Goal: Task Accomplishment & Management: Manage account settings

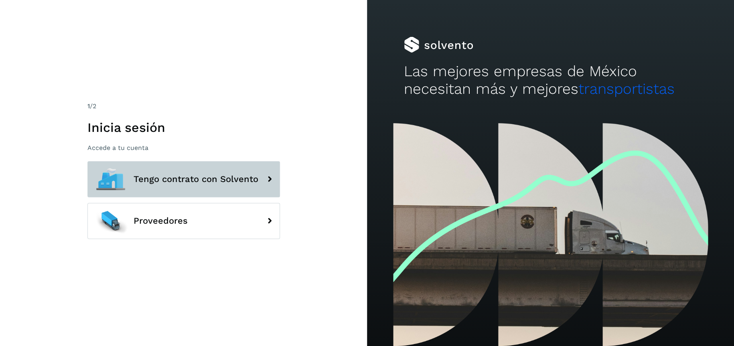
click at [170, 183] on span "Tengo contrato con Solvento" at bounding box center [196, 179] width 125 height 10
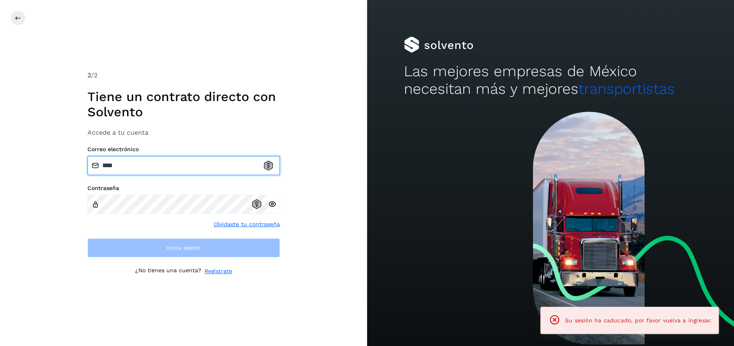
drag, startPoint x: 168, startPoint y: 163, endPoint x: 67, endPoint y: 156, distance: 101.3
click at [67, 156] on div "2 /2 Tiene un contrato directo con Solvento Accede a tu cuenta Correo electróni…" at bounding box center [183, 173] width 367 height 346
paste input "**********"
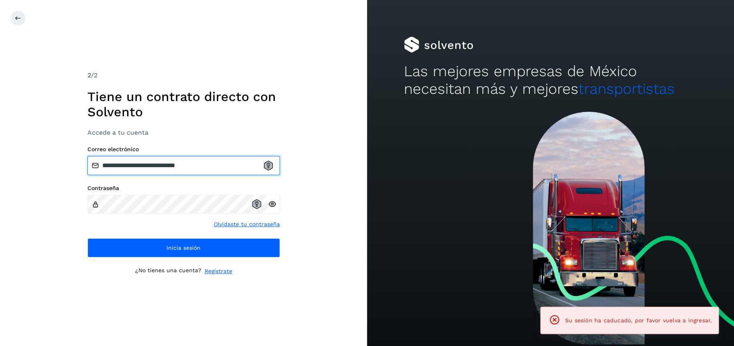
type input "**********"
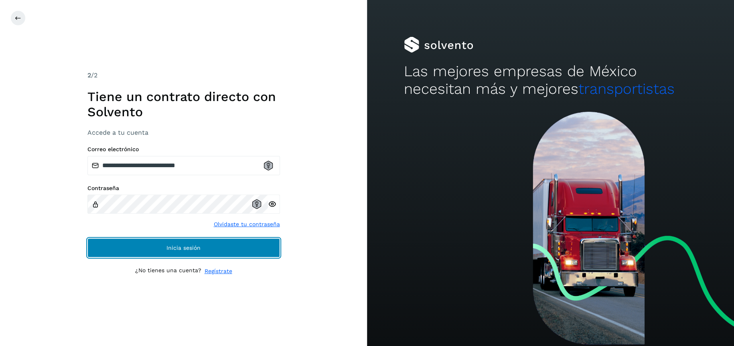
click at [255, 241] on button "Inicia sesión" at bounding box center [183, 247] width 192 height 19
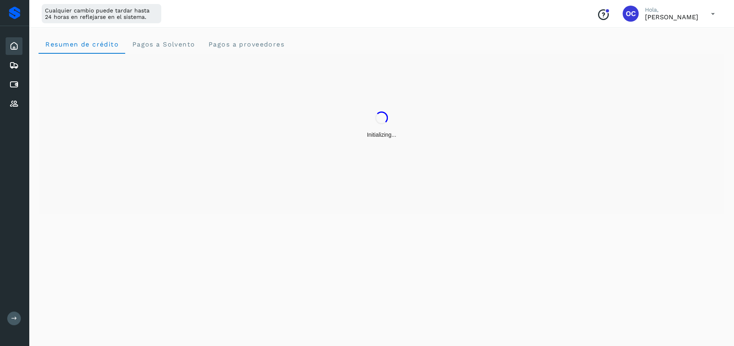
click at [18, 320] on button at bounding box center [14, 319] width 14 height 14
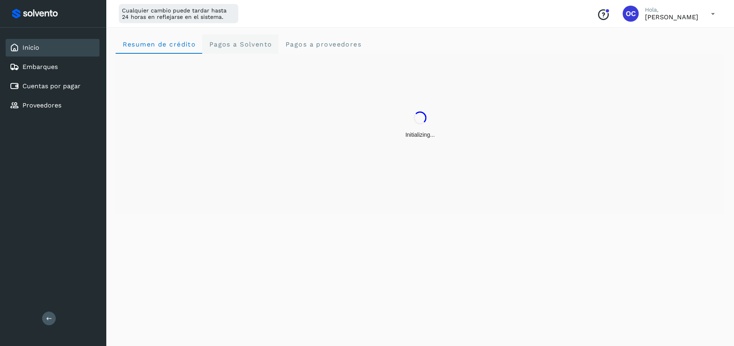
click at [250, 51] on Solvento "Pagos a Solvento" at bounding box center [240, 43] width 76 height 19
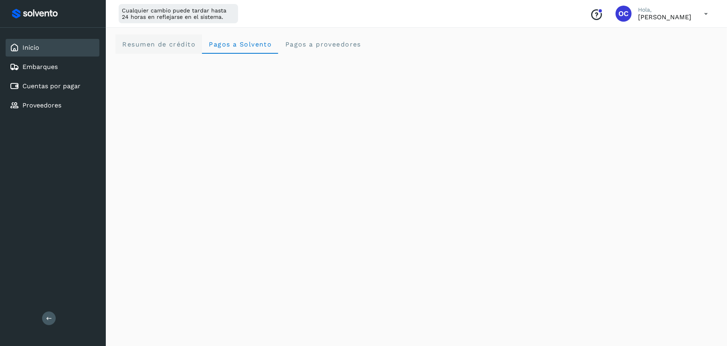
click at [158, 45] on span "Resumen de crédito" at bounding box center [159, 44] width 74 height 8
click at [222, 40] on span "Pagos a Solvento" at bounding box center [239, 44] width 63 height 8
click at [136, 40] on crédito "Resumen de crédito" at bounding box center [158, 43] width 87 height 19
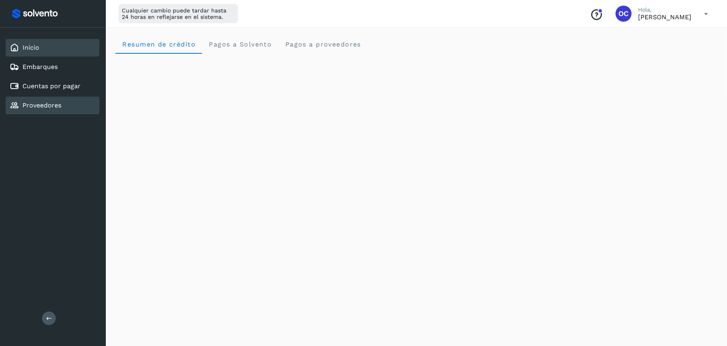
click at [43, 103] on link "Proveedores" at bounding box center [41, 105] width 39 height 8
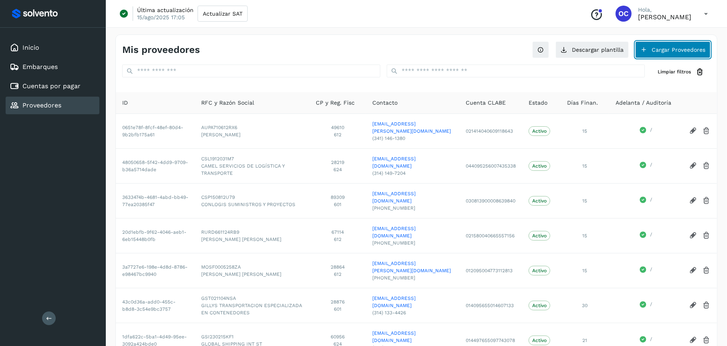
click at [661, 50] on button "Cargar Proveedores" at bounding box center [673, 49] width 75 height 17
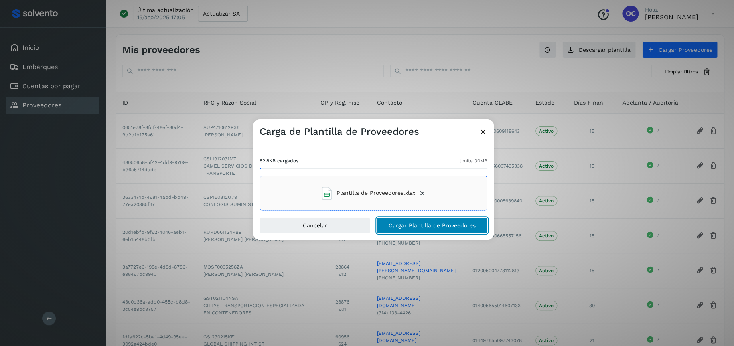
click at [396, 230] on button "Cargar Plantilla de Proveedores" at bounding box center [431, 225] width 111 height 16
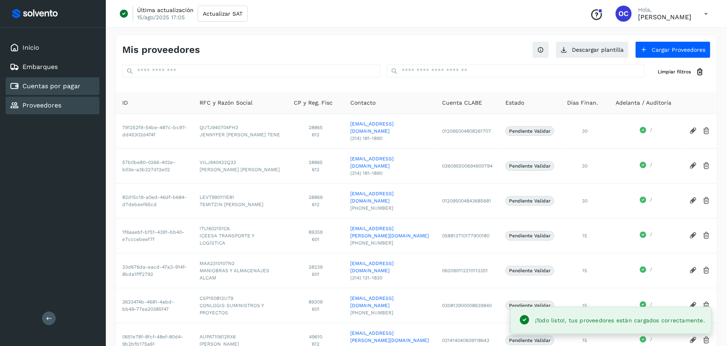
click at [63, 81] on div "Cuentas por pagar" at bounding box center [45, 86] width 71 height 10
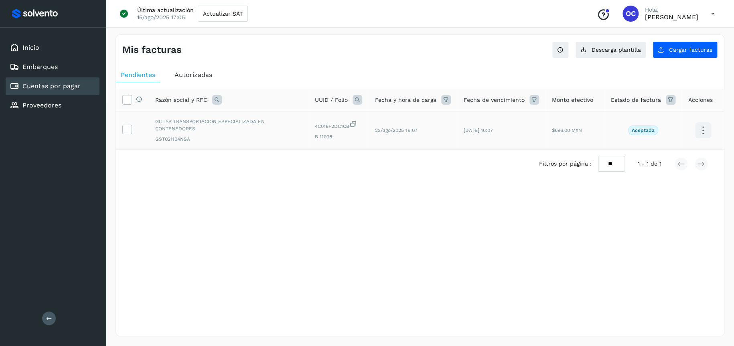
click at [653, 130] on p "Aceptada" at bounding box center [642, 131] width 23 height 6
click at [650, 129] on p "Aceptada" at bounding box center [642, 131] width 23 height 6
click at [647, 129] on p "Aceptada" at bounding box center [642, 131] width 23 height 6
click at [121, 126] on td at bounding box center [132, 130] width 33 height 38
click at [124, 126] on icon at bounding box center [127, 129] width 8 height 8
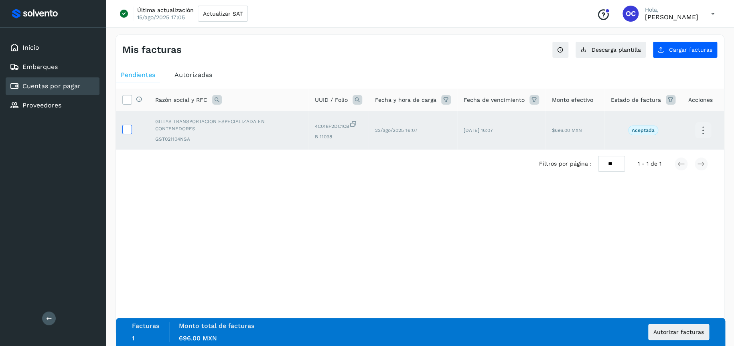
click at [124, 125] on icon at bounding box center [127, 129] width 8 height 8
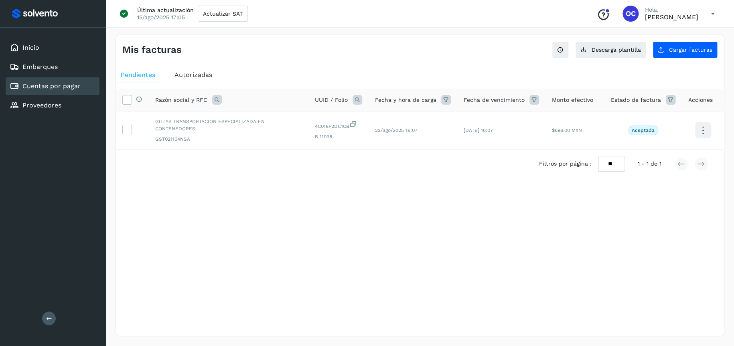
click at [204, 79] on div "Autorizadas" at bounding box center [193, 75] width 47 height 14
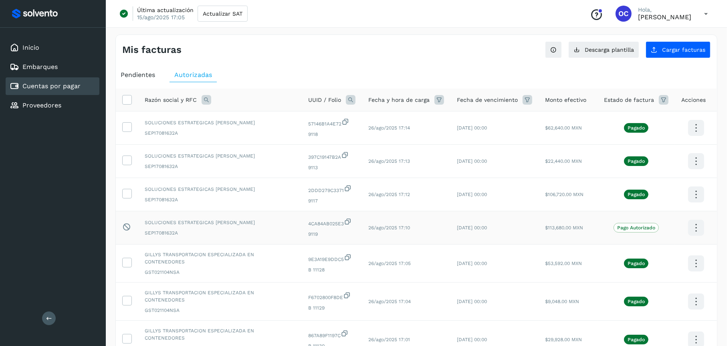
click at [694, 227] on icon at bounding box center [696, 228] width 19 height 19
click at [398, 231] on div at bounding box center [363, 173] width 727 height 346
click at [682, 56] on button "Cargar facturas" at bounding box center [678, 49] width 65 height 17
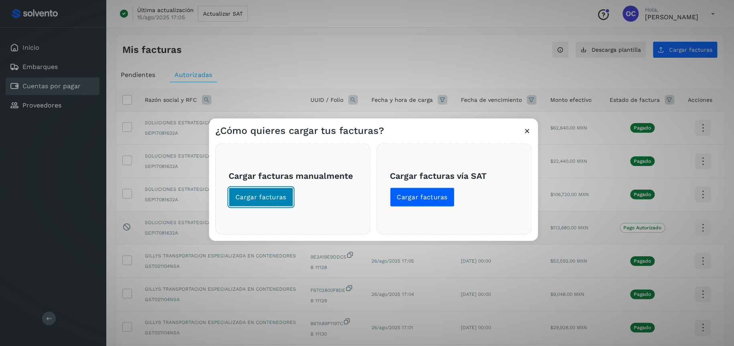
click at [278, 203] on button "Cargar facturas" at bounding box center [261, 196] width 65 height 19
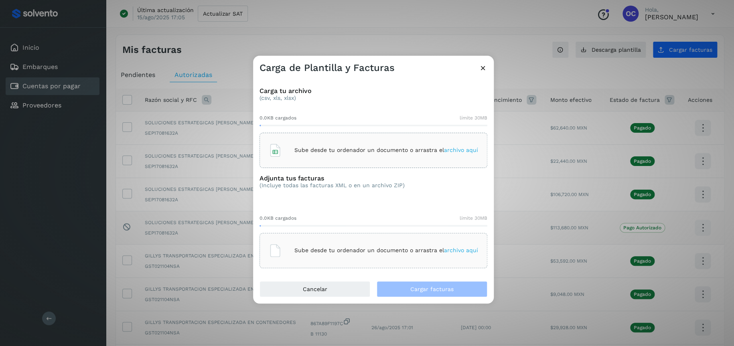
click at [487, 68] on icon at bounding box center [483, 68] width 8 height 8
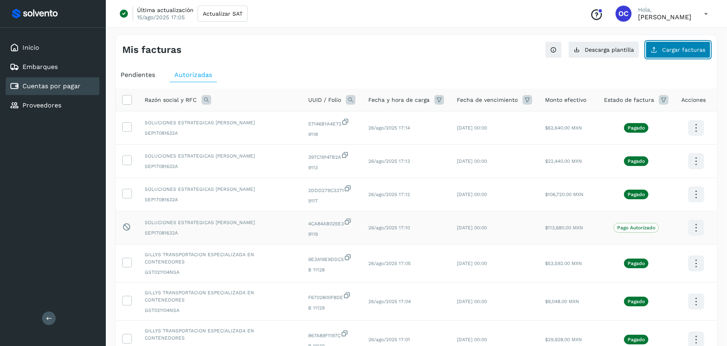
click at [673, 53] on span "Cargar facturas" at bounding box center [683, 50] width 43 height 6
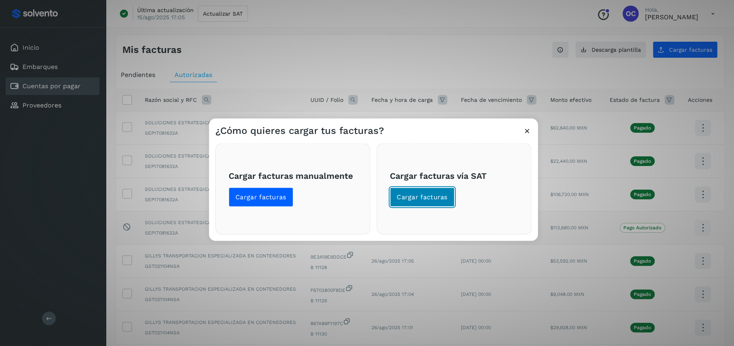
click at [405, 203] on button "Cargar facturas" at bounding box center [422, 196] width 65 height 19
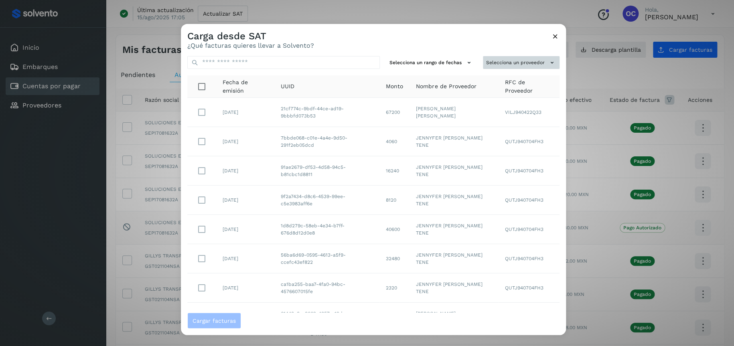
click at [504, 63] on button "Selecciona un proveedor" at bounding box center [521, 62] width 77 height 13
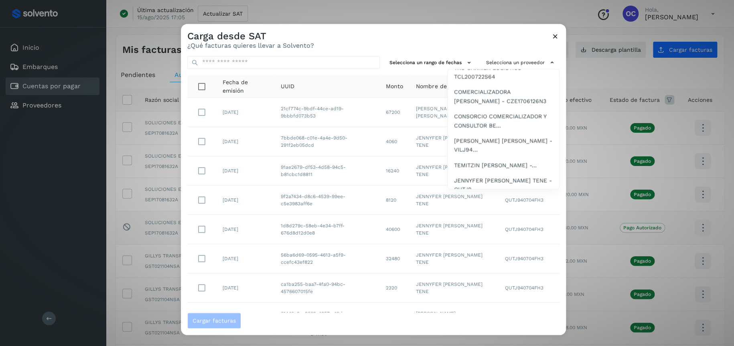
scroll to position [241, 0]
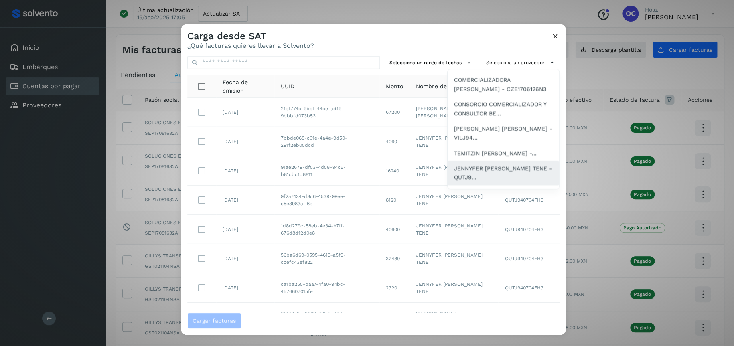
click at [477, 172] on div "JENNYFER [PERSON_NAME] TENE - QUTJ9..." at bounding box center [502, 173] width 111 height 24
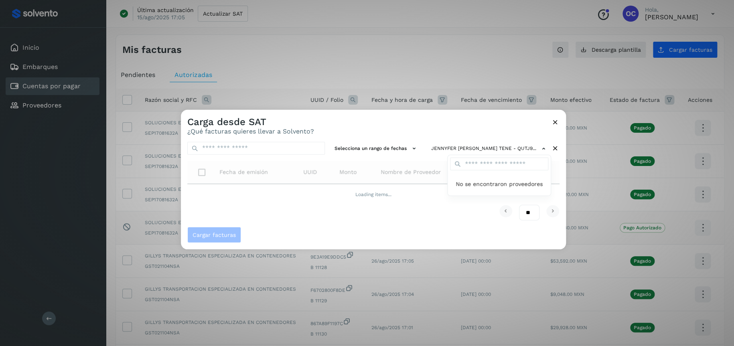
scroll to position [0, 0]
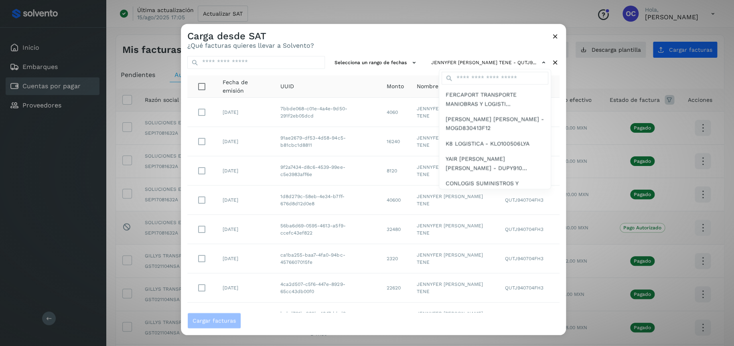
click at [353, 42] on div at bounding box center [548, 197] width 734 height 346
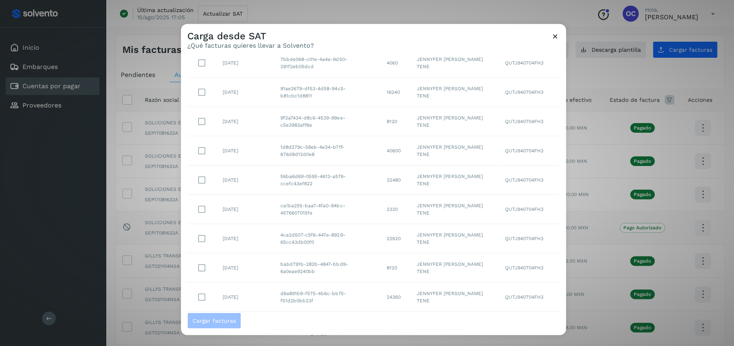
scroll to position [99, 0]
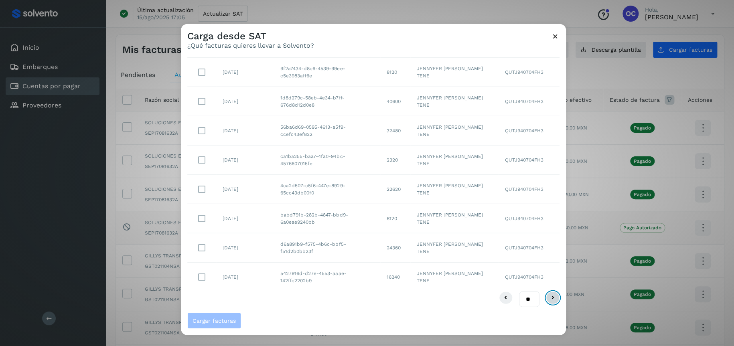
click at [548, 296] on icon at bounding box center [553, 298] width 10 height 10
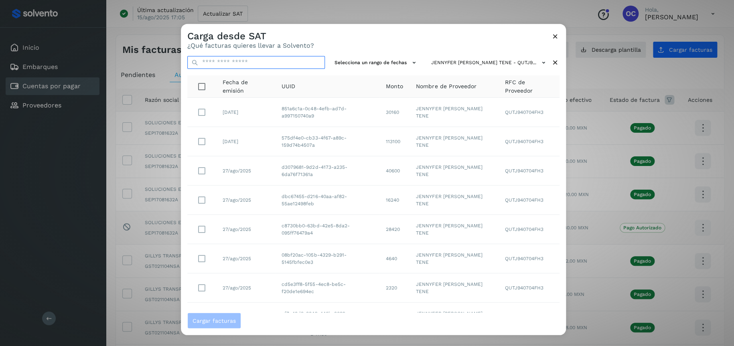
click at [211, 66] on input "text" at bounding box center [256, 62] width 138 height 13
paste input "**********"
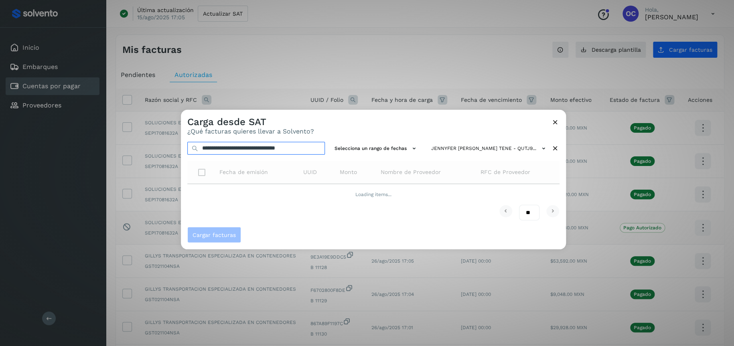
scroll to position [0, 10]
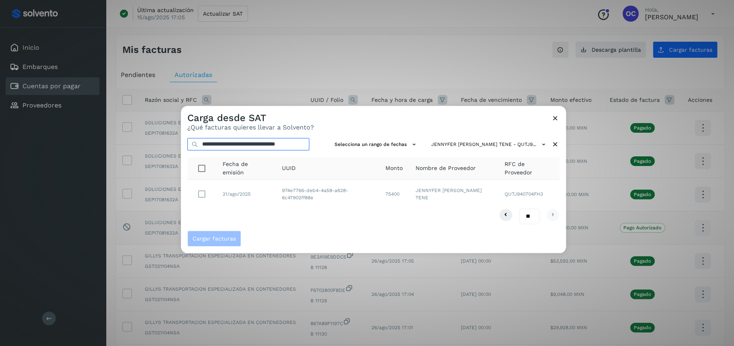
type input "**********"
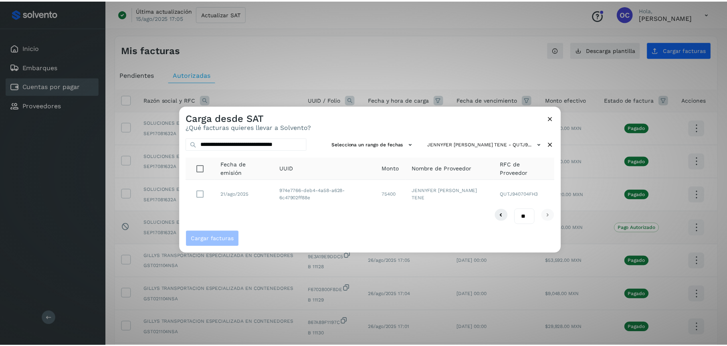
scroll to position [0, 0]
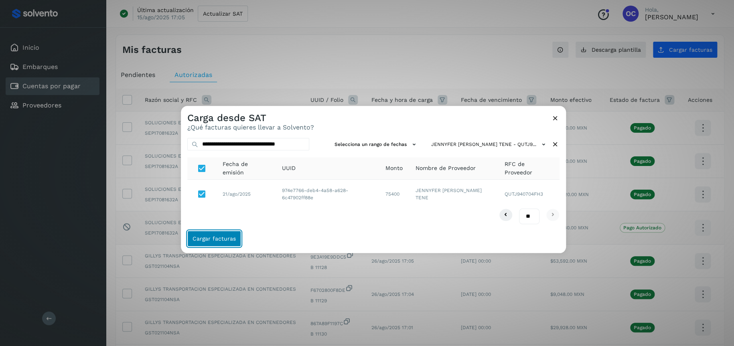
click at [225, 241] on span "Cargar facturas" at bounding box center [213, 239] width 43 height 6
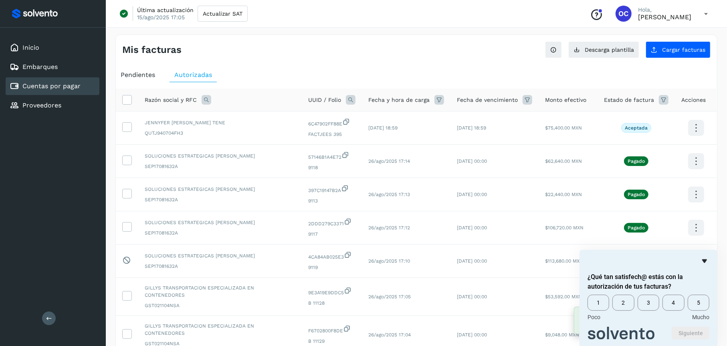
click at [707, 261] on icon "Ocultar encuesta" at bounding box center [705, 261] width 10 height 10
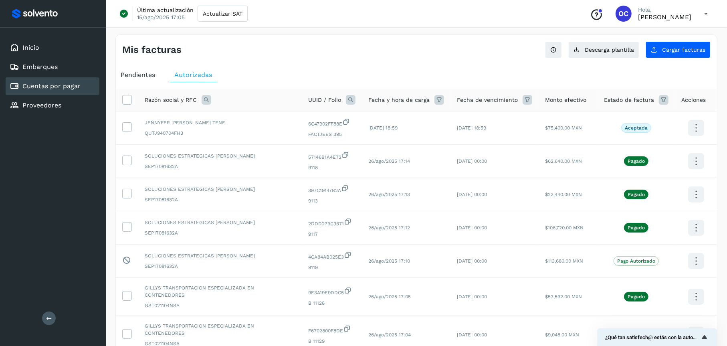
click at [130, 73] on span "Pendientes" at bounding box center [138, 75] width 34 height 8
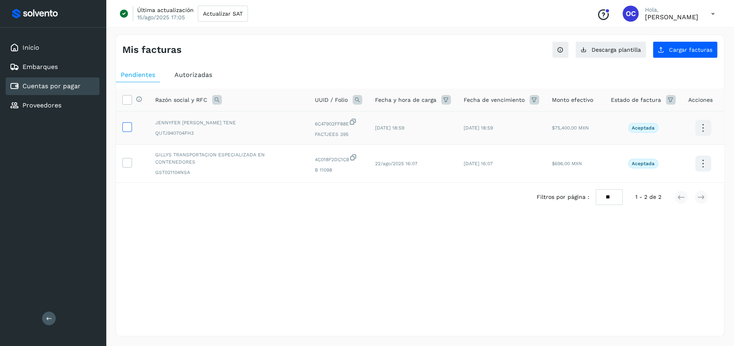
click at [126, 128] on icon at bounding box center [127, 126] width 8 height 8
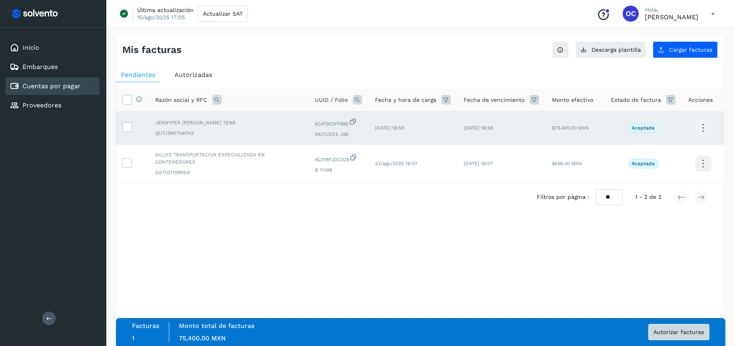
click at [682, 329] on span "Autorizar facturas" at bounding box center [678, 332] width 51 height 6
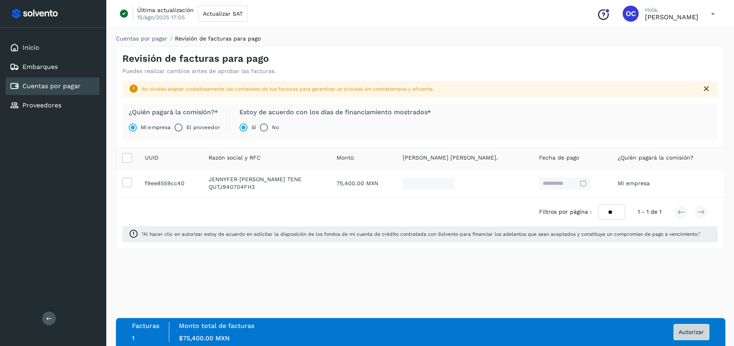
click at [701, 332] on span "Autorizar" at bounding box center [690, 332] width 25 height 6
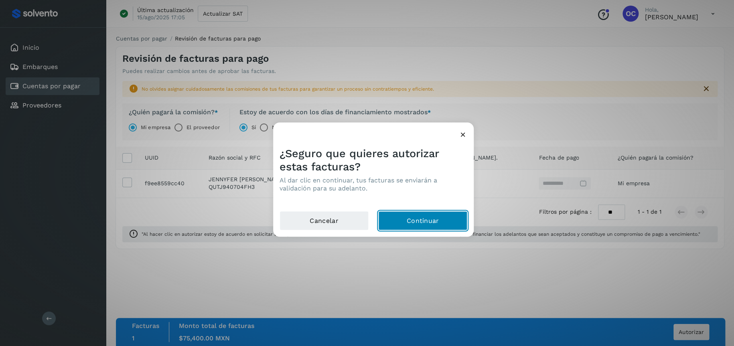
click at [419, 216] on button "Continuar" at bounding box center [422, 220] width 89 height 19
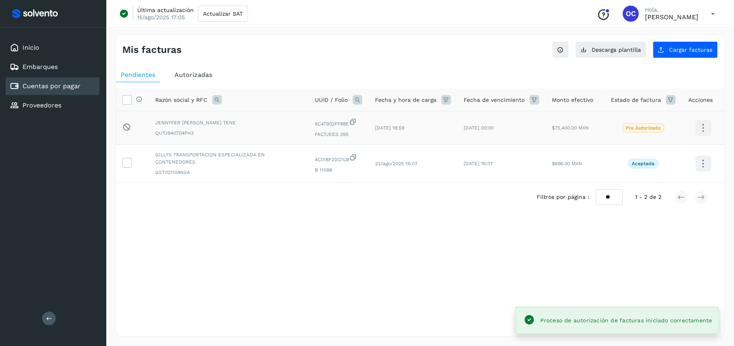
click at [697, 128] on icon at bounding box center [702, 128] width 19 height 19
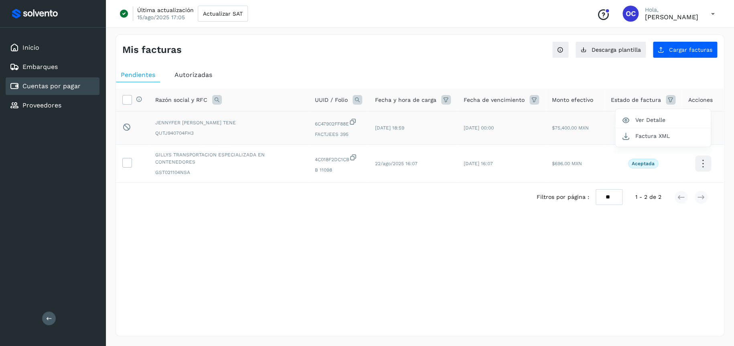
click at [249, 275] on div at bounding box center [367, 173] width 734 height 346
click at [668, 53] on button "Cargar facturas" at bounding box center [684, 49] width 65 height 17
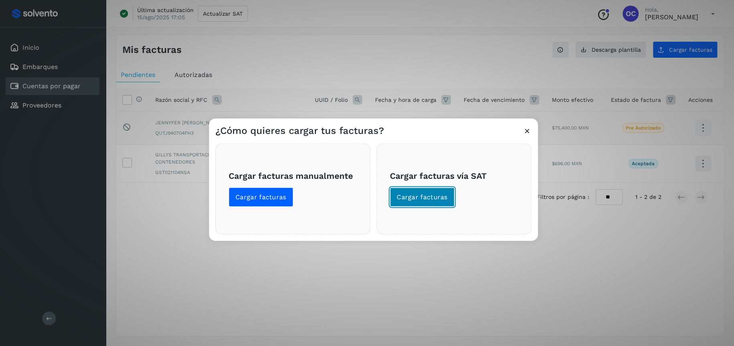
click at [430, 192] on span "Cargar facturas" at bounding box center [422, 196] width 51 height 9
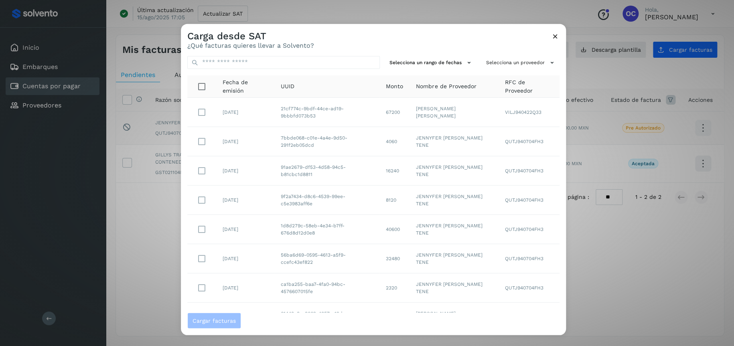
click at [246, 70] on div "Selecciona un rango de fechas Selecciona un proveedor Fecha de emisión UUID Mon…" at bounding box center [373, 180] width 385 height 263
click at [249, 64] on input "text" at bounding box center [283, 62] width 192 height 13
paste input "**********"
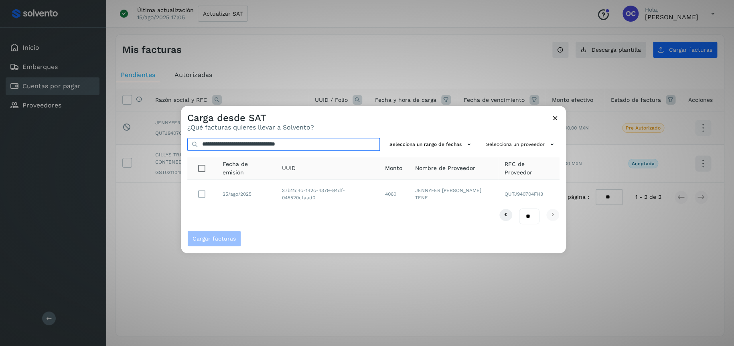
type input "**********"
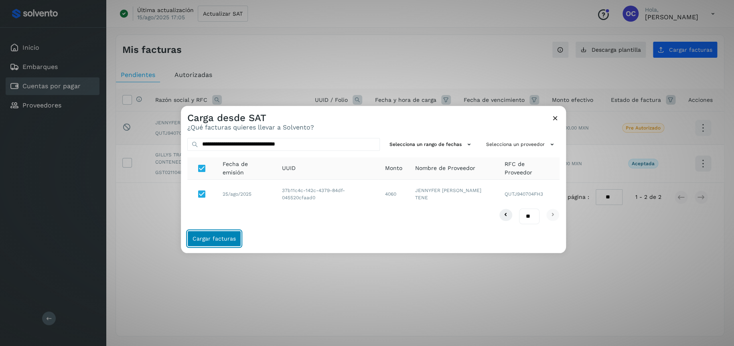
click at [216, 234] on button "Cargar facturas" at bounding box center [214, 239] width 54 height 16
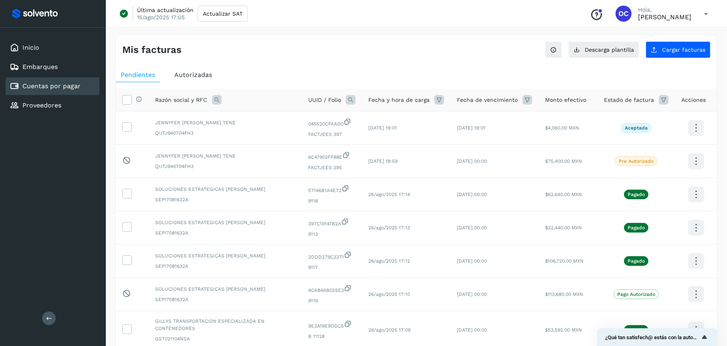
click at [193, 77] on span "Autorizadas" at bounding box center [193, 75] width 38 height 8
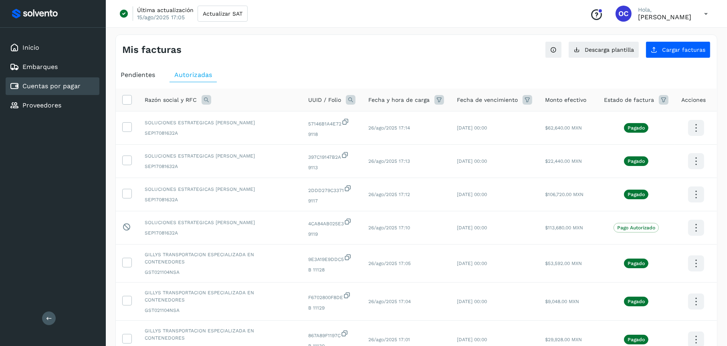
click at [124, 71] on span "Pendientes" at bounding box center [138, 75] width 34 height 8
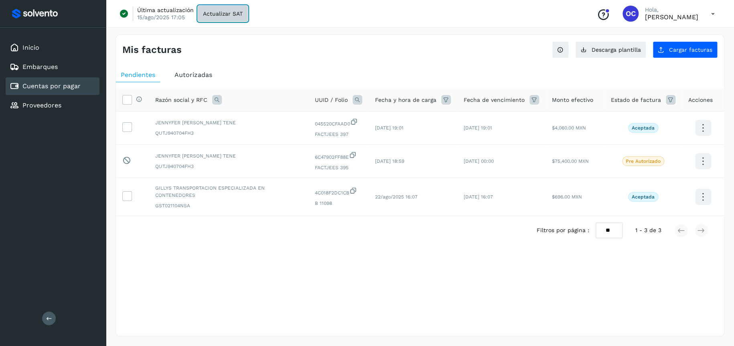
click at [235, 17] on button "Actualizar SAT" at bounding box center [223, 14] width 50 height 16
click at [123, 194] on icon at bounding box center [127, 195] width 8 height 8
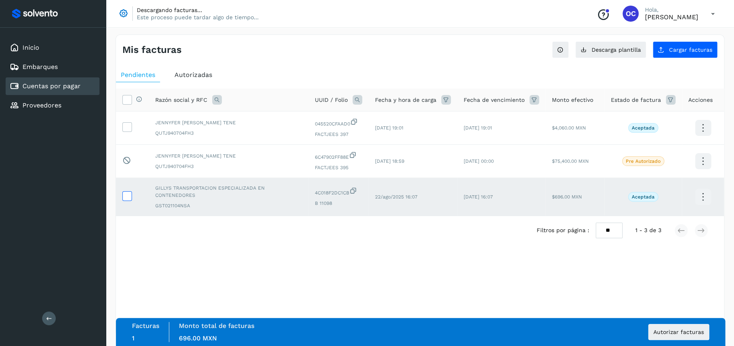
click at [128, 194] on icon at bounding box center [127, 195] width 8 height 8
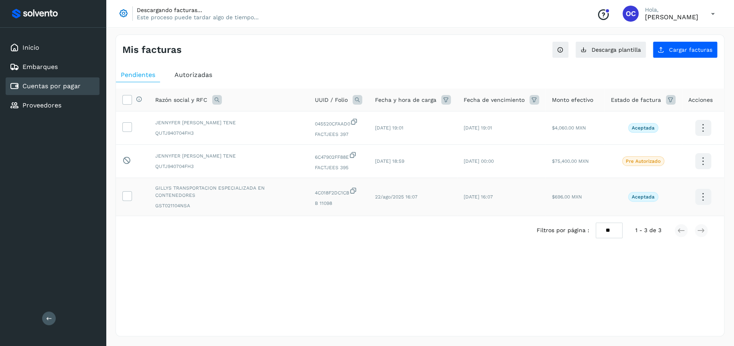
click at [702, 192] on icon at bounding box center [702, 197] width 19 height 19
click at [530, 198] on div at bounding box center [367, 173] width 734 height 346
click at [666, 51] on button "Cargar facturas" at bounding box center [684, 49] width 65 height 17
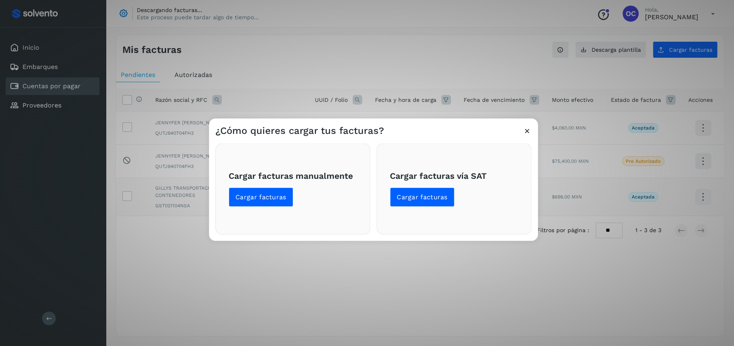
click at [422, 183] on span "Cargar facturas vía SAT Cargar facturas" at bounding box center [454, 189] width 128 height 36
click at [421, 194] on span "Cargar facturas" at bounding box center [422, 196] width 51 height 9
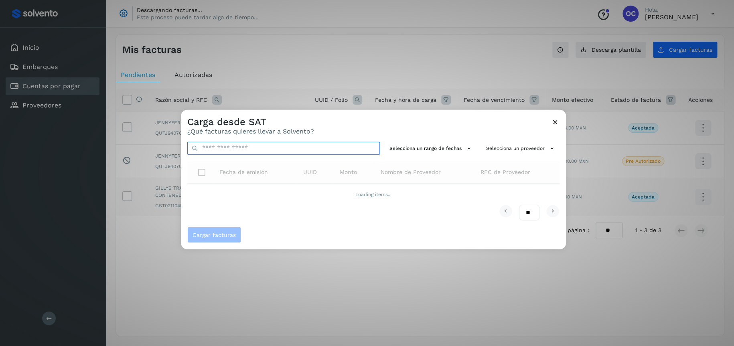
click at [297, 151] on input "text" at bounding box center [283, 148] width 192 height 13
paste input "**********"
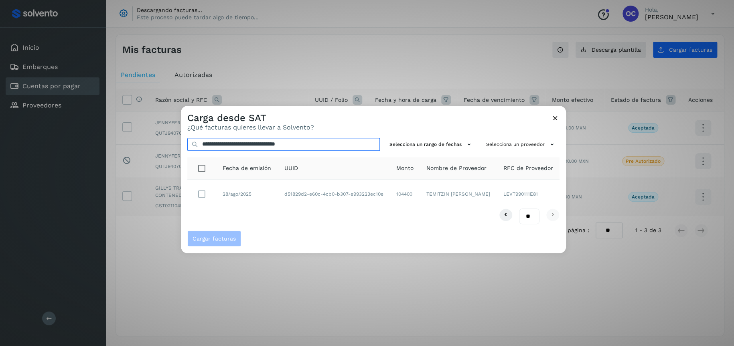
type input "**********"
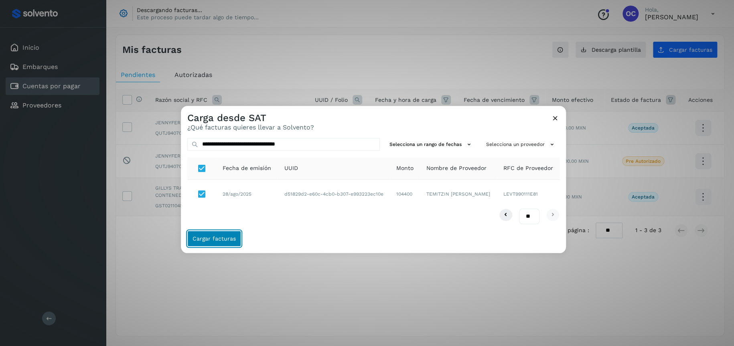
click at [218, 241] on span "Cargar facturas" at bounding box center [213, 239] width 43 height 6
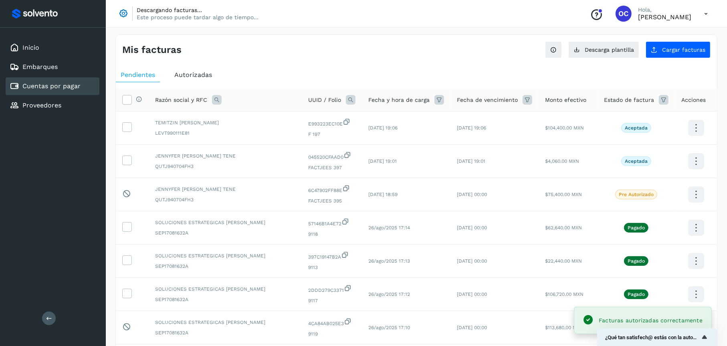
click at [176, 79] on div "Autorizadas" at bounding box center [193, 75] width 47 height 14
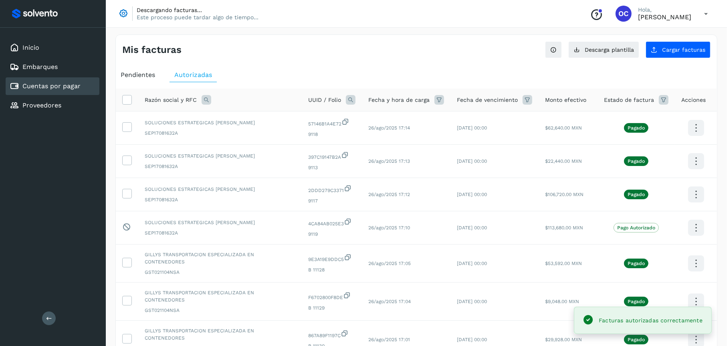
click at [151, 77] on span "Pendientes" at bounding box center [138, 75] width 34 height 8
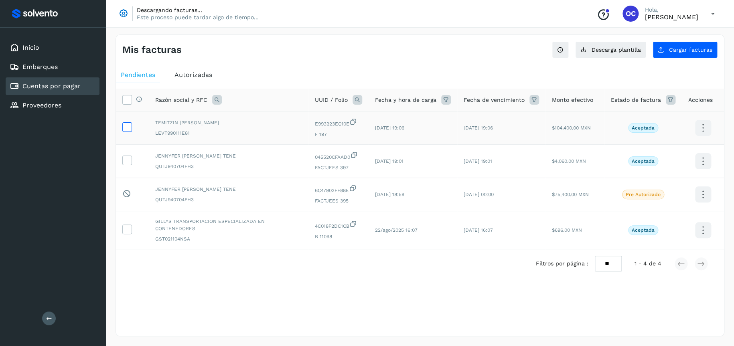
click at [125, 128] on icon at bounding box center [127, 126] width 8 height 8
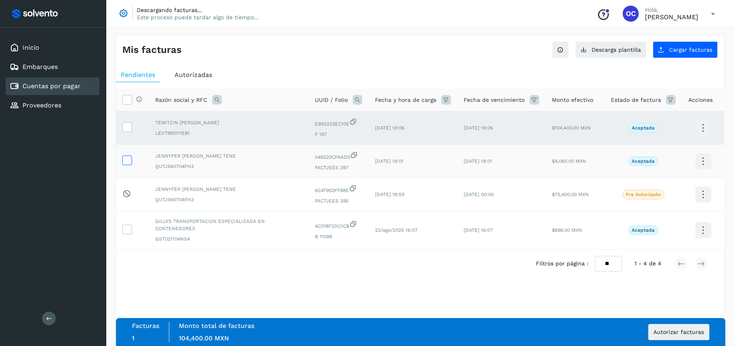
click at [123, 157] on icon at bounding box center [127, 160] width 8 height 8
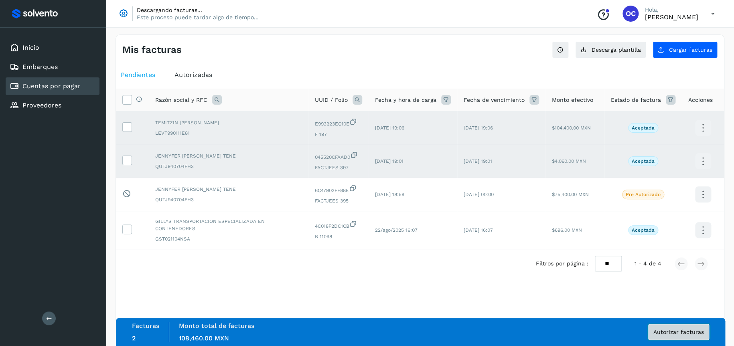
click at [690, 332] on span "Autorizar facturas" at bounding box center [678, 332] width 51 height 6
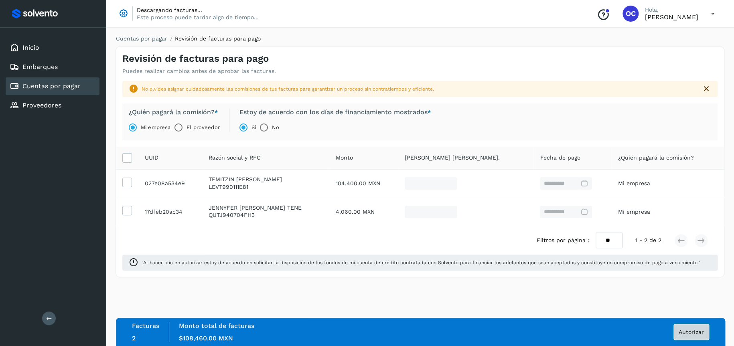
click at [678, 333] on button "Autorizar" at bounding box center [691, 332] width 36 height 16
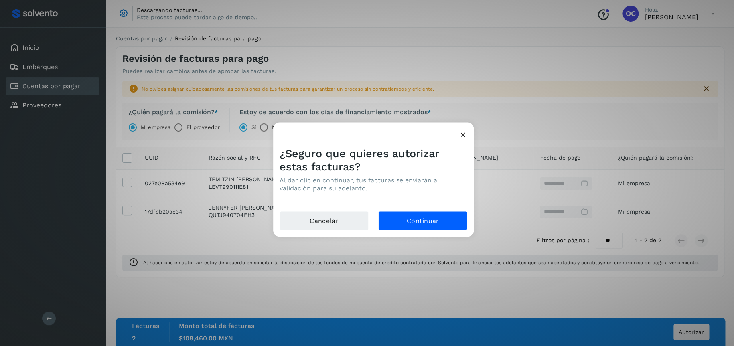
click at [408, 230] on div "Cancelar Continuar" at bounding box center [373, 224] width 200 height 26
click at [411, 228] on button "Continuar" at bounding box center [422, 220] width 89 height 19
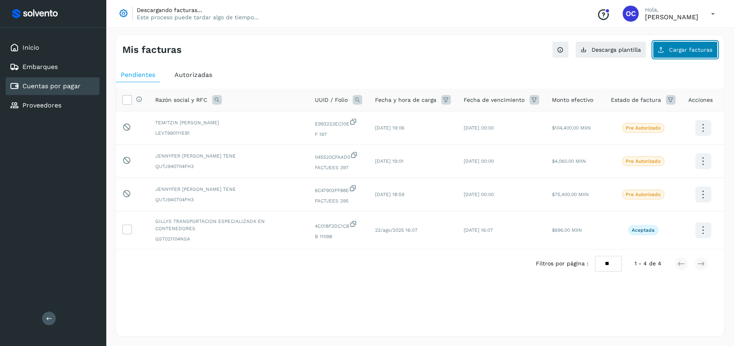
click at [674, 45] on button "Cargar facturas" at bounding box center [684, 49] width 65 height 17
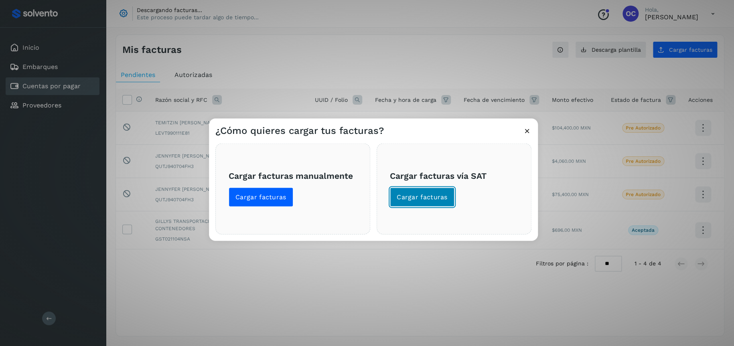
click at [441, 195] on span "Cargar facturas" at bounding box center [422, 196] width 51 height 9
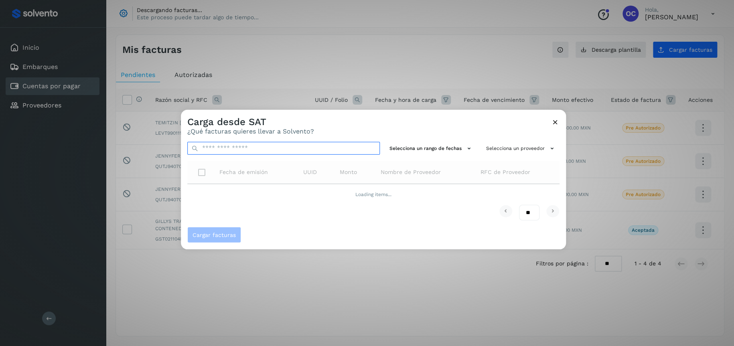
click at [235, 145] on input "text" at bounding box center [283, 148] width 192 height 13
paste input "**********"
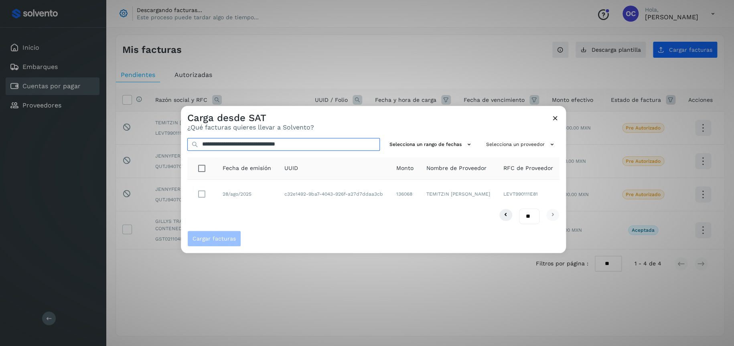
type input "**********"
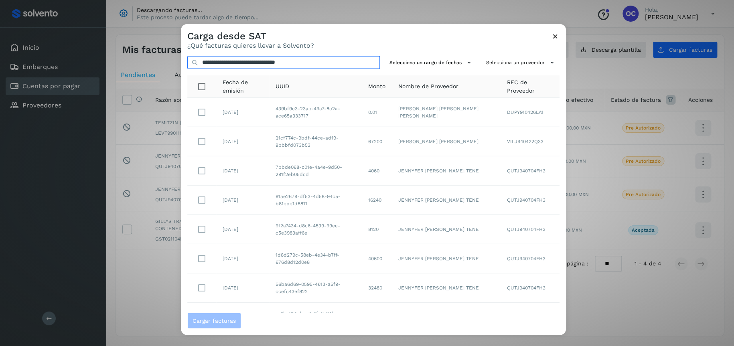
click at [343, 64] on input "**********" at bounding box center [283, 62] width 192 height 13
drag, startPoint x: 348, startPoint y: 65, endPoint x: 140, endPoint y: 55, distance: 208.3
click at [140, 55] on div "**********" at bounding box center [367, 173] width 734 height 346
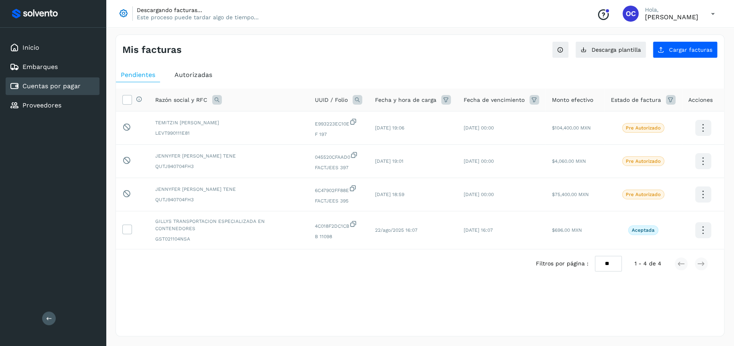
click at [184, 76] on span "Autorizadas" at bounding box center [193, 75] width 38 height 8
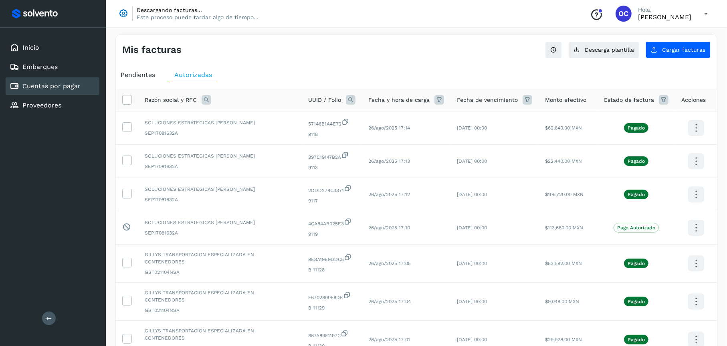
click at [130, 77] on span "Pendientes" at bounding box center [138, 75] width 34 height 8
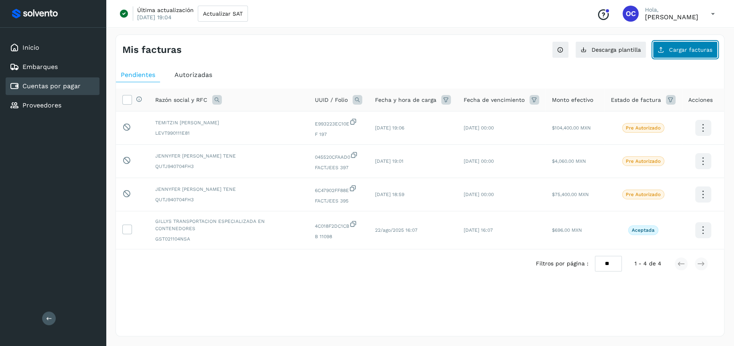
click at [678, 54] on button "Cargar facturas" at bounding box center [684, 49] width 65 height 17
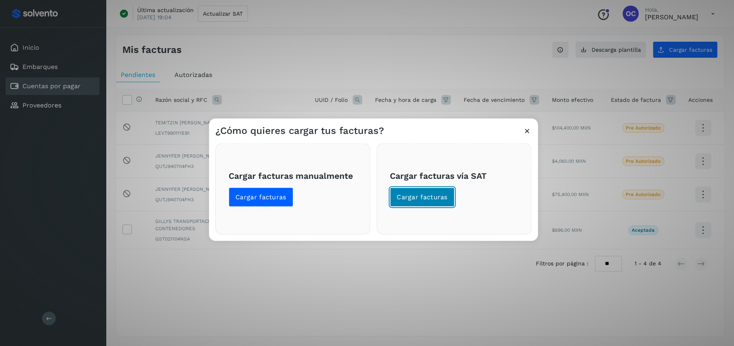
click at [415, 192] on span "Cargar facturas" at bounding box center [422, 196] width 51 height 9
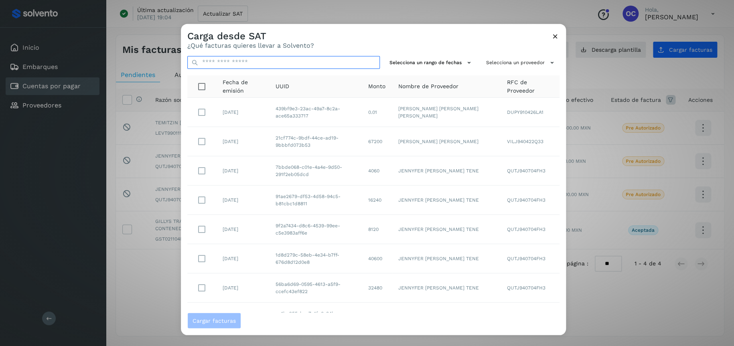
click at [245, 61] on input "text" at bounding box center [283, 62] width 192 height 13
paste input "**********"
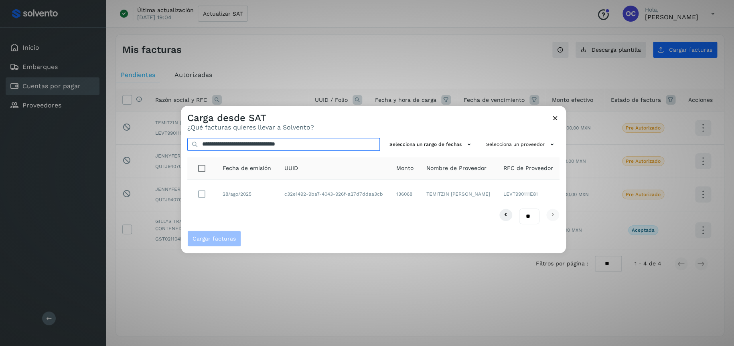
type input "**********"
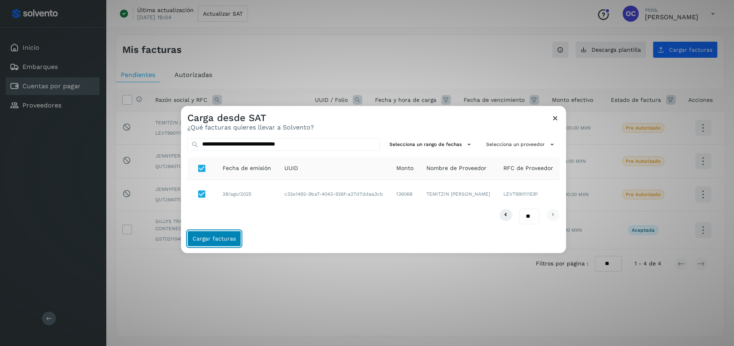
click at [213, 236] on span "Cargar facturas" at bounding box center [213, 239] width 43 height 6
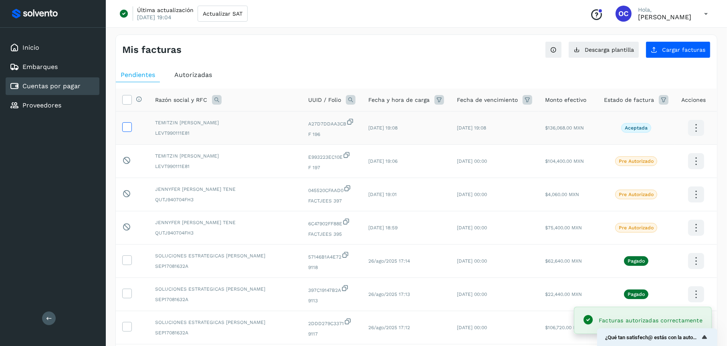
click at [123, 126] on icon at bounding box center [127, 126] width 8 height 8
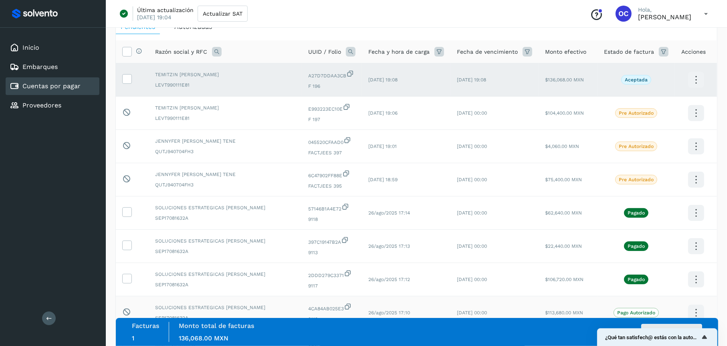
scroll to position [40, 0]
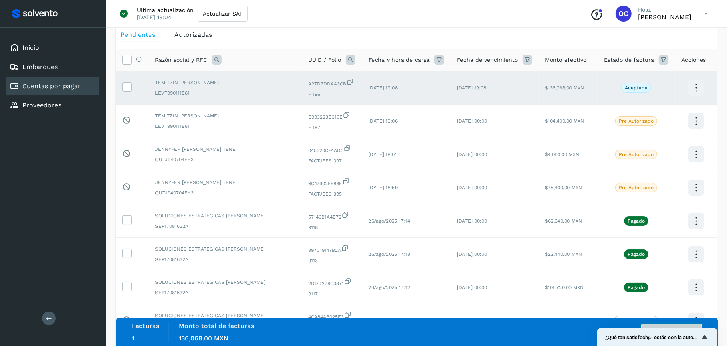
click at [670, 324] on button "Autorizar facturas" at bounding box center [672, 332] width 61 height 16
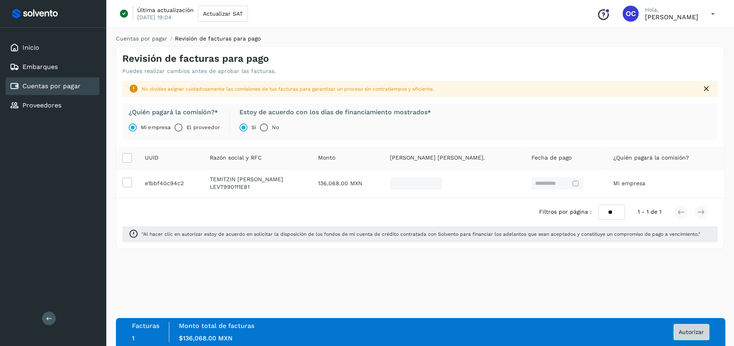
click at [694, 332] on span "Autorizar" at bounding box center [690, 332] width 25 height 6
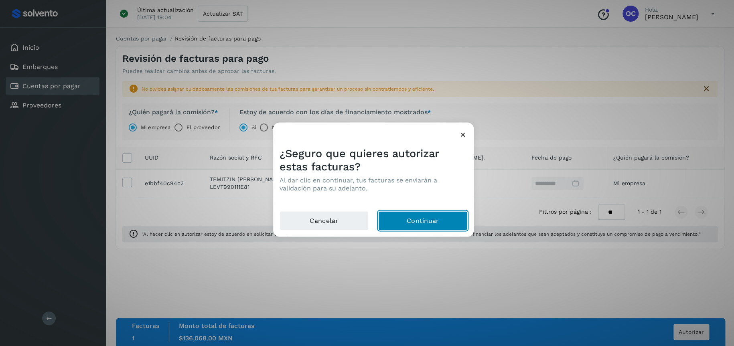
click at [403, 213] on button "Continuar" at bounding box center [422, 220] width 89 height 19
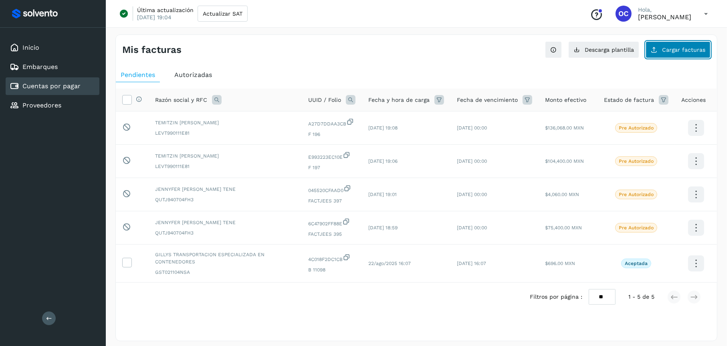
click at [654, 51] on icon at bounding box center [654, 50] width 6 height 6
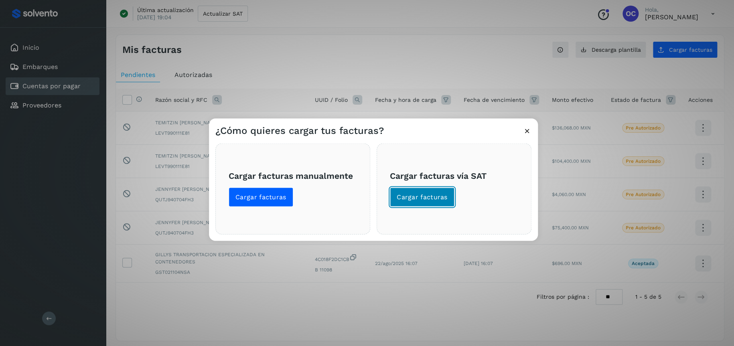
click at [424, 199] on span "Cargar facturas" at bounding box center [422, 196] width 51 height 9
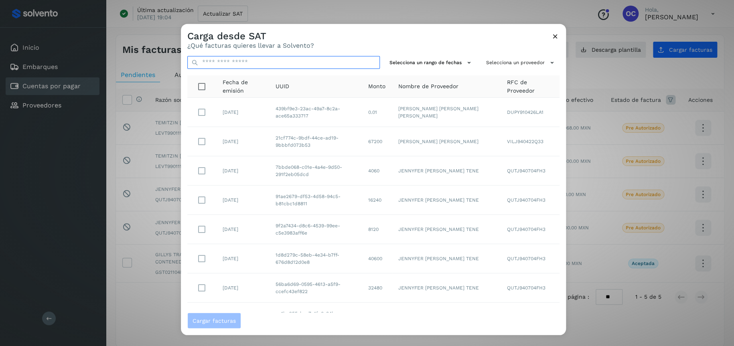
click at [252, 65] on input "text" at bounding box center [283, 62] width 192 height 13
paste input "**********"
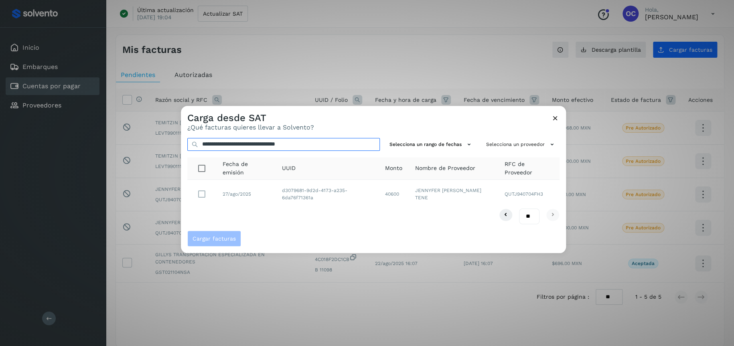
type input "**********"
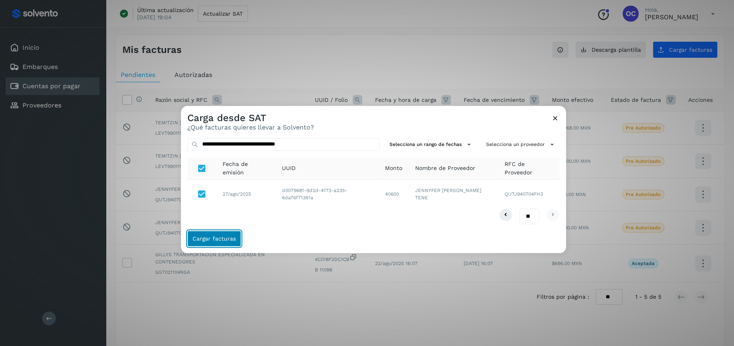
click at [232, 240] on span "Cargar facturas" at bounding box center [213, 239] width 43 height 6
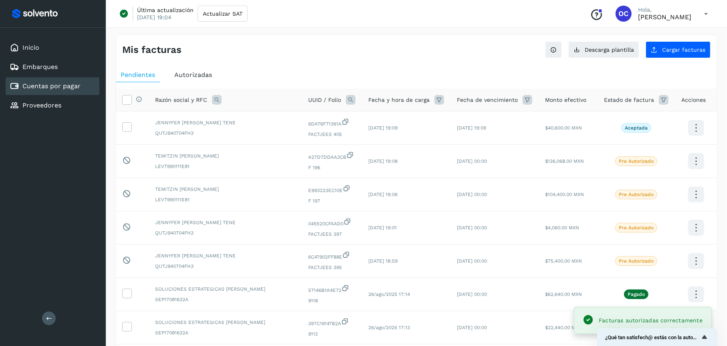
scroll to position [40, 0]
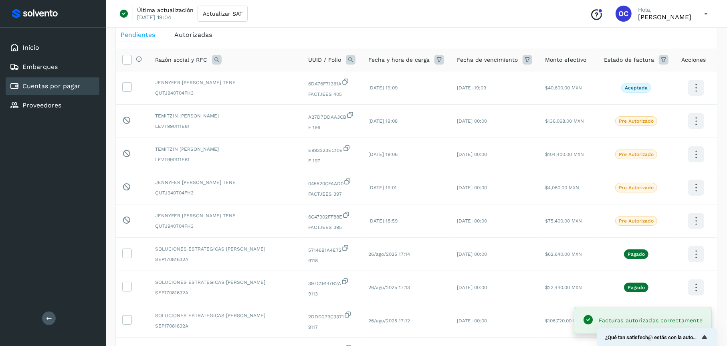
click at [209, 40] on div "Autorizadas" at bounding box center [193, 35] width 47 height 14
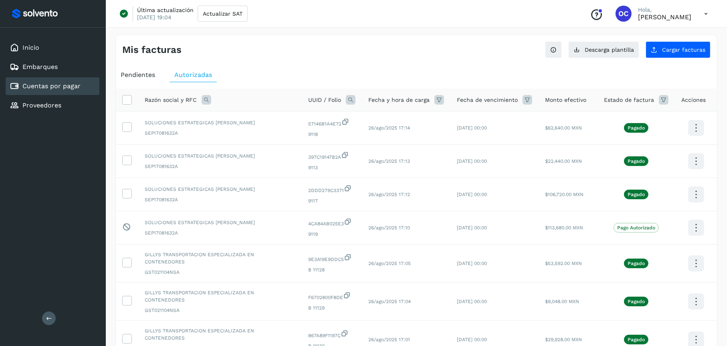
click at [143, 71] on span "Pendientes" at bounding box center [138, 75] width 34 height 8
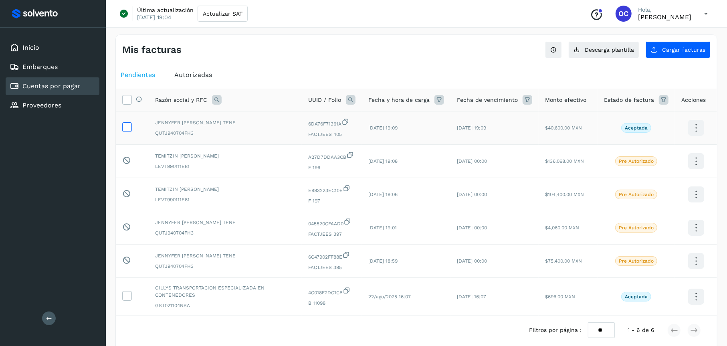
click at [131, 128] on icon at bounding box center [127, 126] width 8 height 8
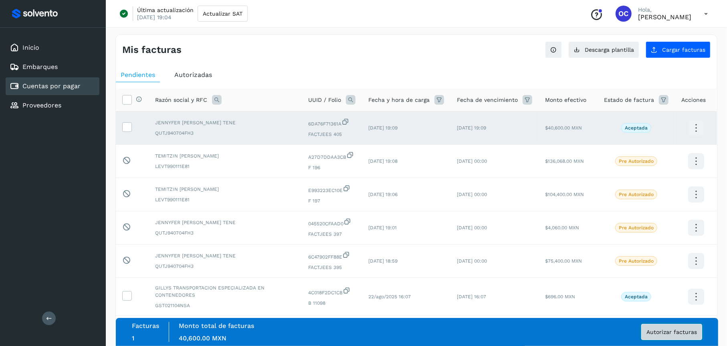
click at [657, 336] on button "Autorizar facturas" at bounding box center [672, 332] width 61 height 16
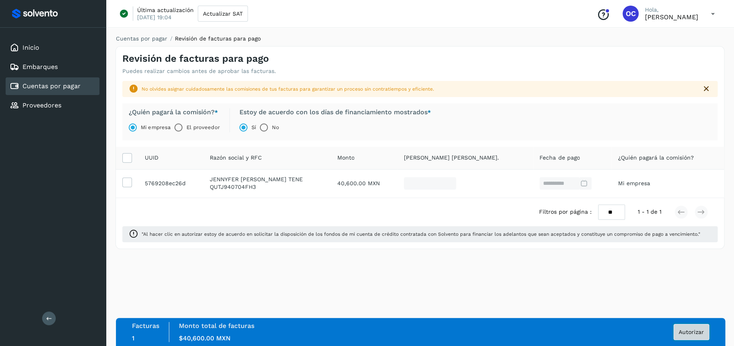
click at [679, 335] on button "Autorizar" at bounding box center [691, 332] width 36 height 16
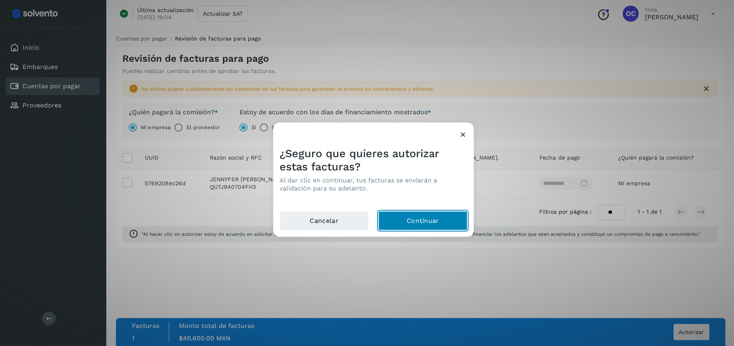
click at [445, 216] on button "Continuar" at bounding box center [422, 220] width 89 height 19
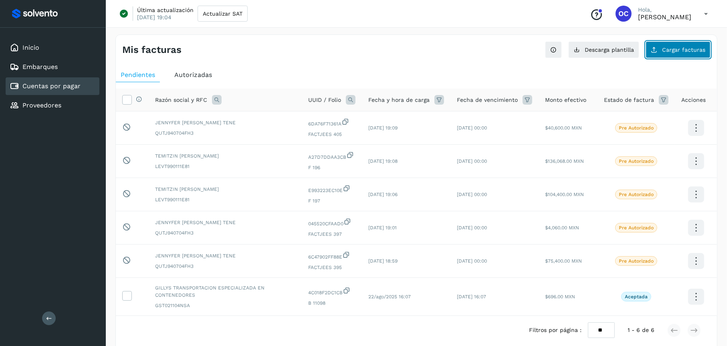
click at [653, 43] on button "Cargar facturas" at bounding box center [678, 49] width 65 height 17
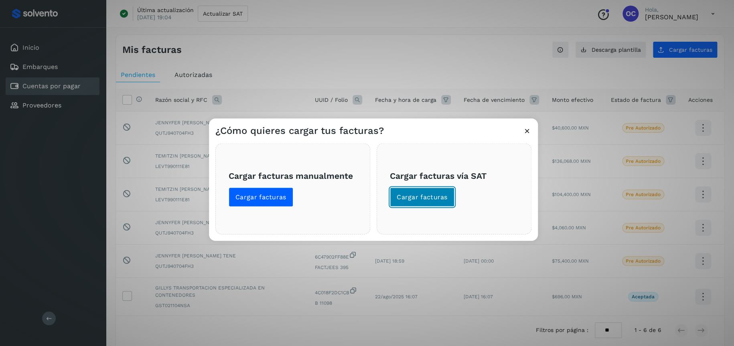
click at [421, 204] on button "Cargar facturas" at bounding box center [422, 196] width 65 height 19
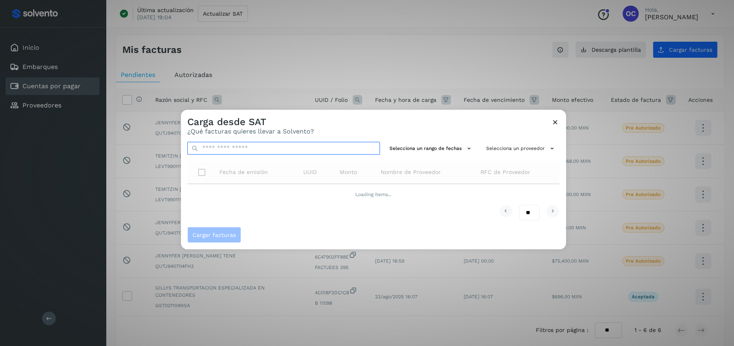
click at [295, 146] on input "text" at bounding box center [283, 148] width 192 height 13
paste input "**********"
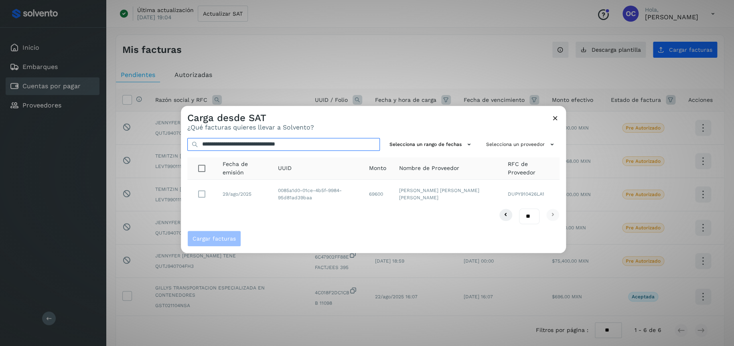
type input "**********"
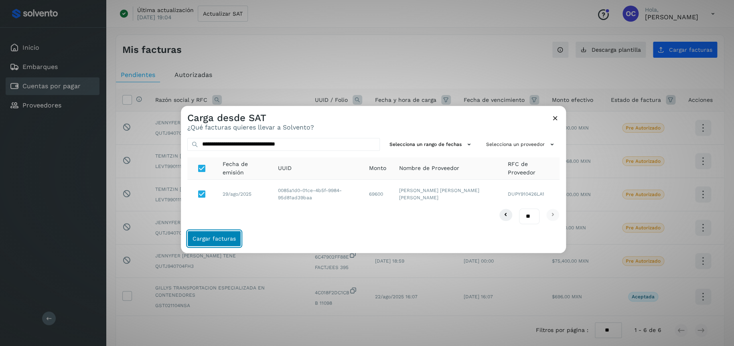
click at [219, 236] on span "Cargar facturas" at bounding box center [213, 239] width 43 height 6
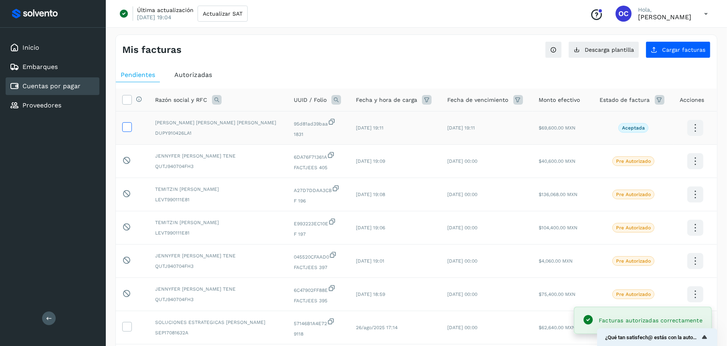
click at [128, 128] on icon at bounding box center [127, 126] width 8 height 8
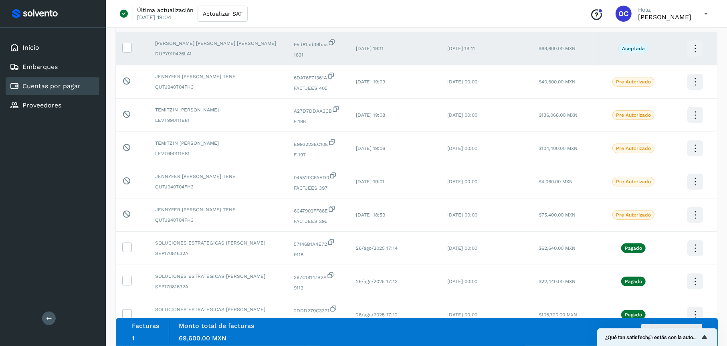
scroll to position [80, 0]
click at [667, 326] on button "Autorizar facturas" at bounding box center [672, 332] width 61 height 16
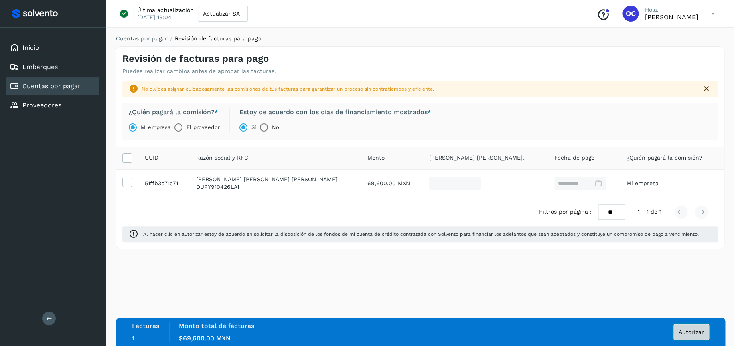
click at [687, 336] on button "Autorizar" at bounding box center [691, 332] width 36 height 16
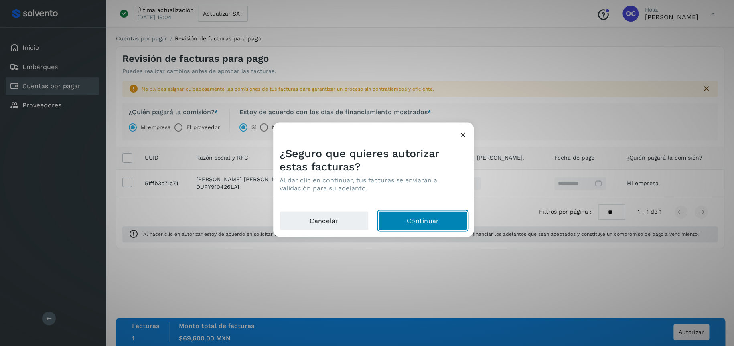
click at [438, 223] on button "Continuar" at bounding box center [422, 220] width 89 height 19
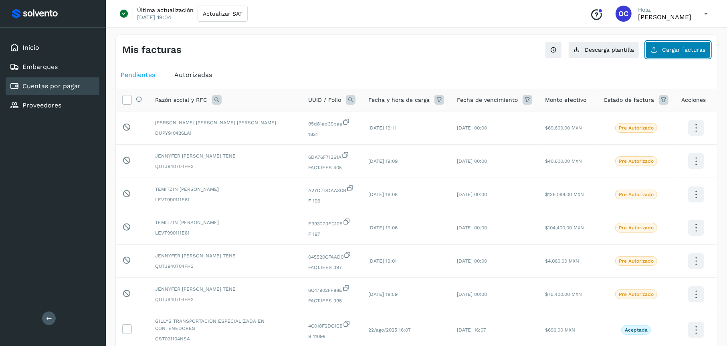
click at [679, 49] on span "Cargar facturas" at bounding box center [683, 50] width 43 height 6
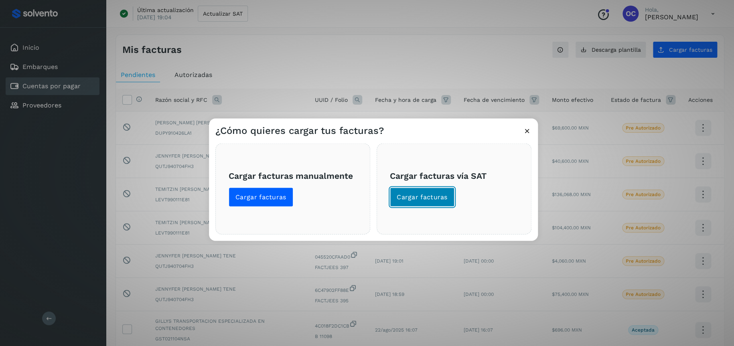
click at [439, 200] on span "Cargar facturas" at bounding box center [422, 196] width 51 height 9
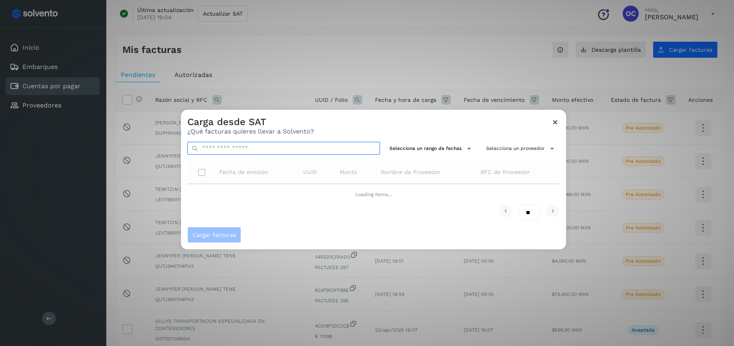
click at [277, 152] on input "text" at bounding box center [283, 148] width 192 height 13
paste input "**********"
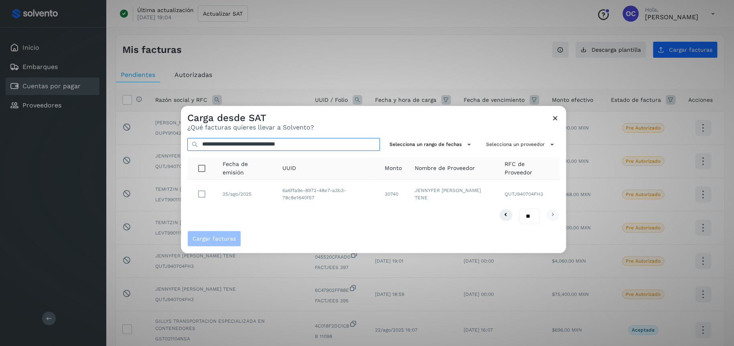
type input "**********"
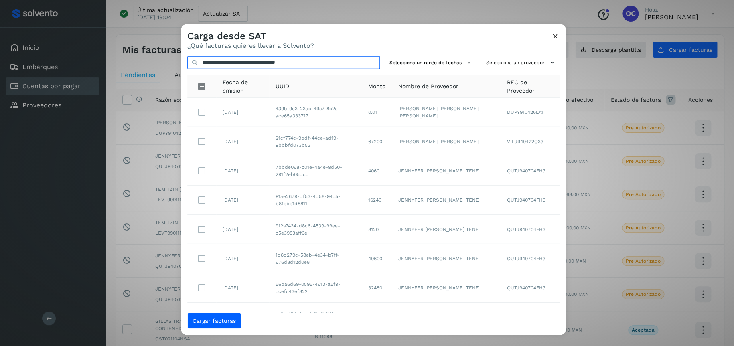
click at [318, 60] on input "**********" at bounding box center [283, 62] width 192 height 13
drag, startPoint x: 324, startPoint y: 61, endPoint x: 180, endPoint y: 55, distance: 143.2
click at [181, 55] on div "**********" at bounding box center [373, 180] width 385 height 263
click at [551, 38] on icon at bounding box center [555, 36] width 8 height 8
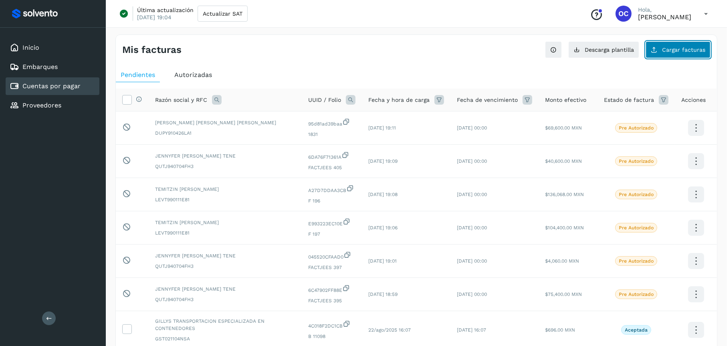
click at [674, 53] on button "Cargar facturas" at bounding box center [678, 49] width 65 height 17
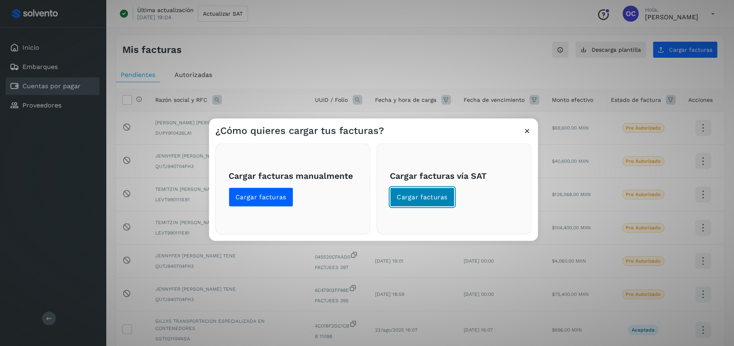
click at [420, 200] on span "Cargar facturas" at bounding box center [422, 196] width 51 height 9
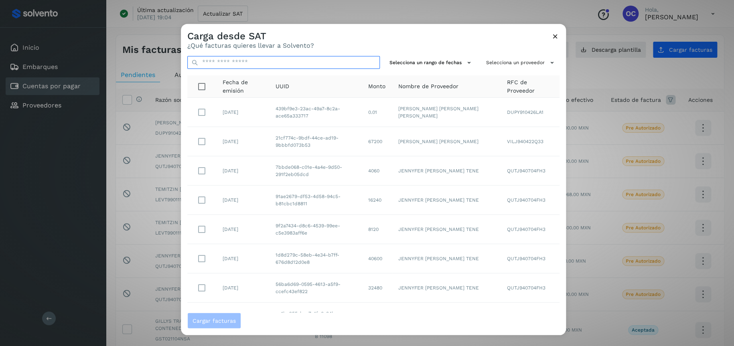
click at [231, 63] on input "text" at bounding box center [283, 62] width 192 height 13
paste input "**********"
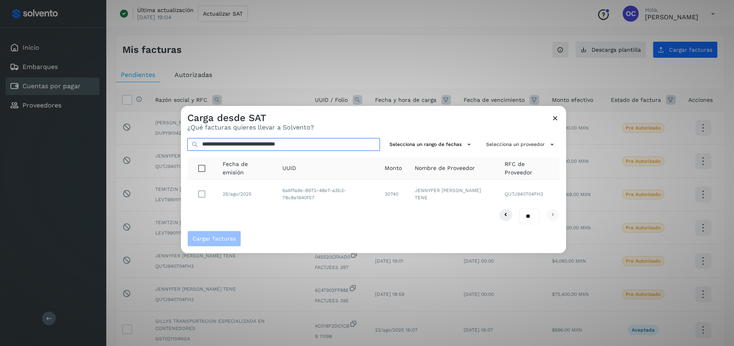
type input "**********"
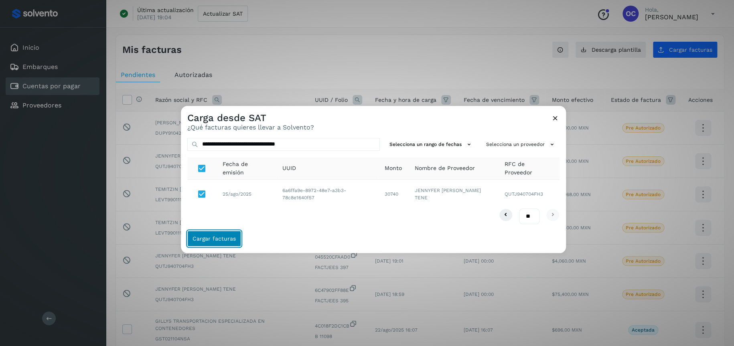
click at [215, 237] on span "Cargar facturas" at bounding box center [213, 239] width 43 height 6
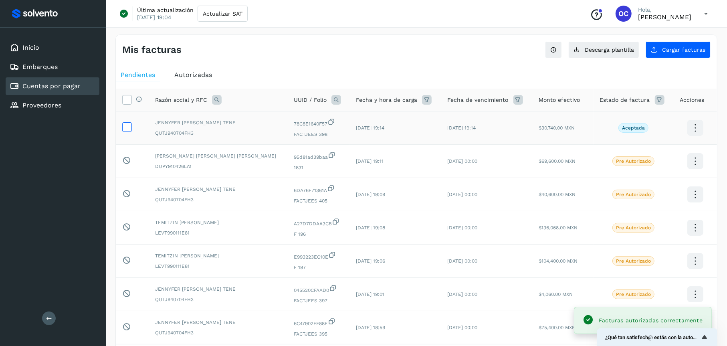
click at [125, 128] on icon at bounding box center [127, 126] width 8 height 8
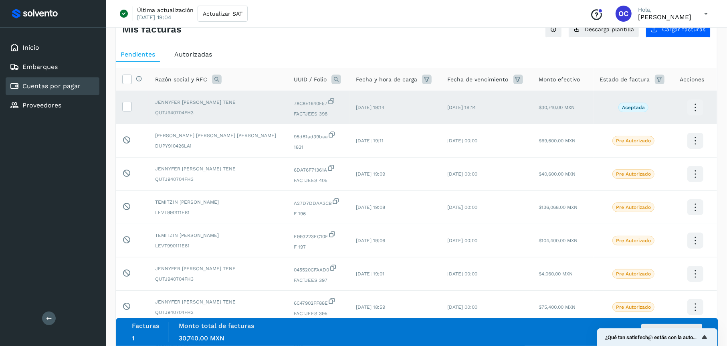
scroll to position [40, 0]
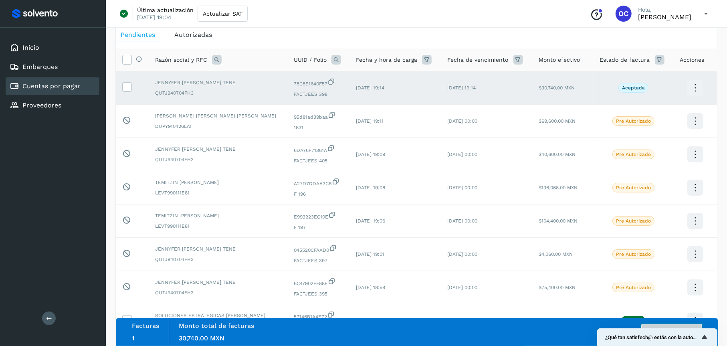
click at [674, 324] on button "Autorizar facturas" at bounding box center [672, 332] width 61 height 16
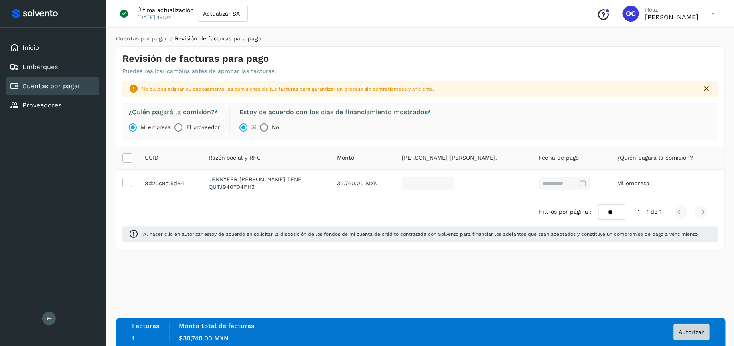
click at [684, 335] on button "Autorizar" at bounding box center [691, 332] width 36 height 16
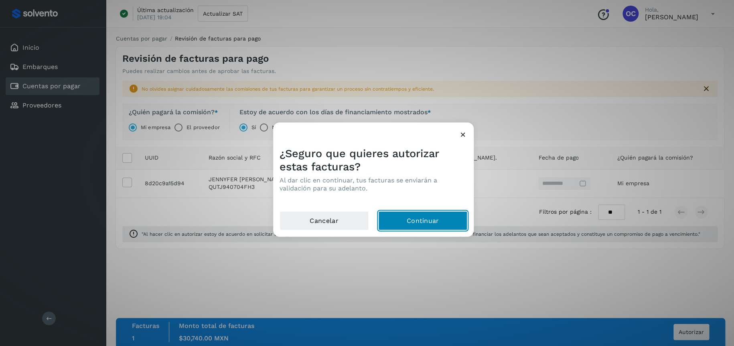
click at [410, 216] on button "Continuar" at bounding box center [422, 220] width 89 height 19
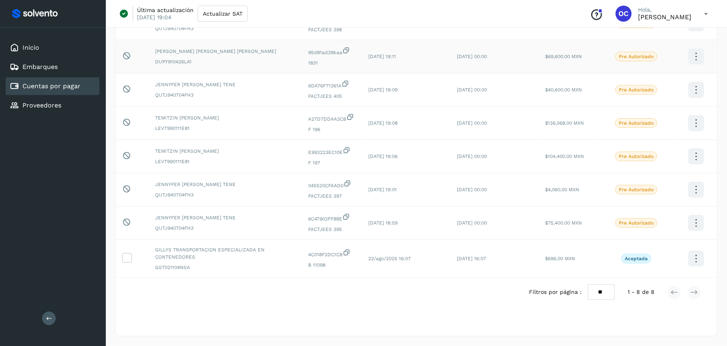
scroll to position [66, 0]
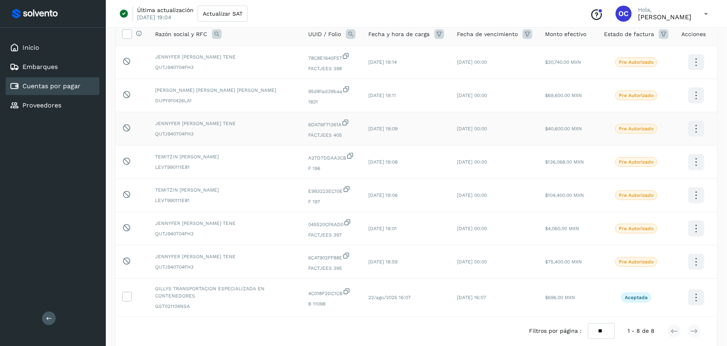
click at [450, 133] on td "[DATE] 19:09" at bounding box center [406, 128] width 89 height 33
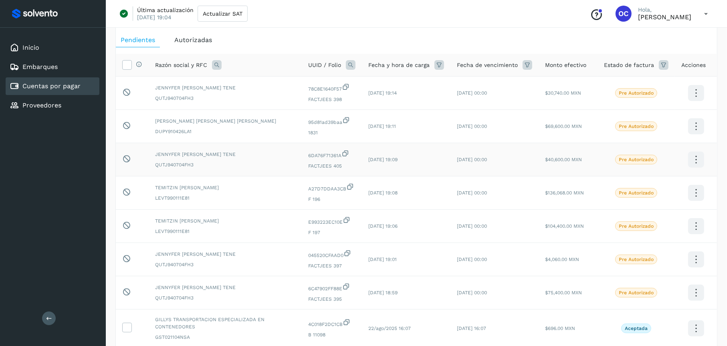
scroll to position [0, 0]
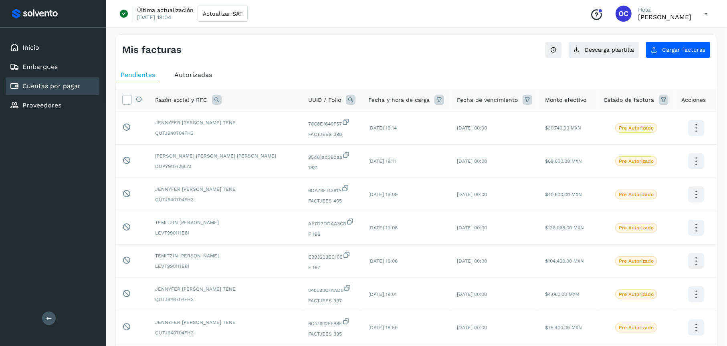
drag, startPoint x: 177, startPoint y: 71, endPoint x: 190, endPoint y: 71, distance: 12.8
click at [177, 71] on span "Autorizadas" at bounding box center [193, 75] width 38 height 8
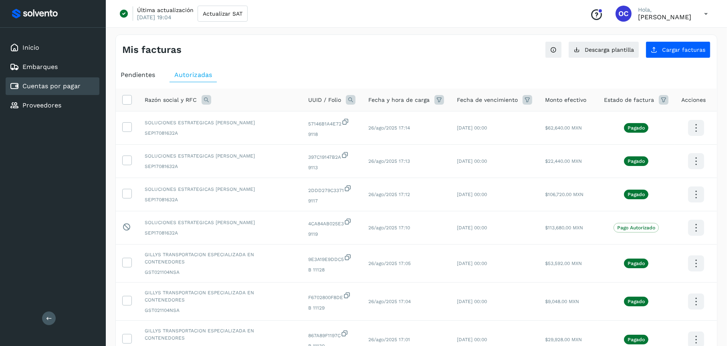
click at [134, 71] on span "Pendientes" at bounding box center [138, 75] width 34 height 8
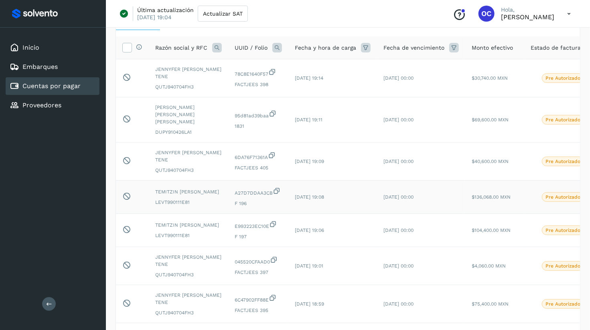
scroll to position [80, 0]
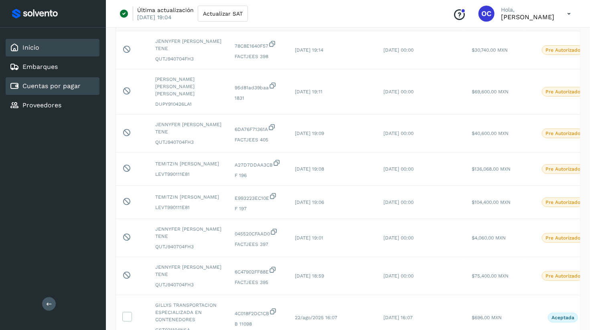
click at [37, 51] on div "Inicio" at bounding box center [25, 48] width 30 height 10
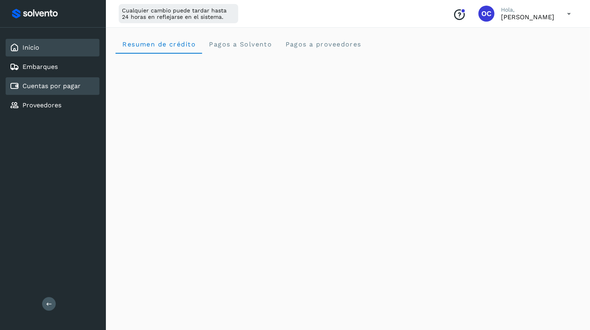
click at [47, 94] on div "Cuentas por pagar" at bounding box center [53, 86] width 94 height 18
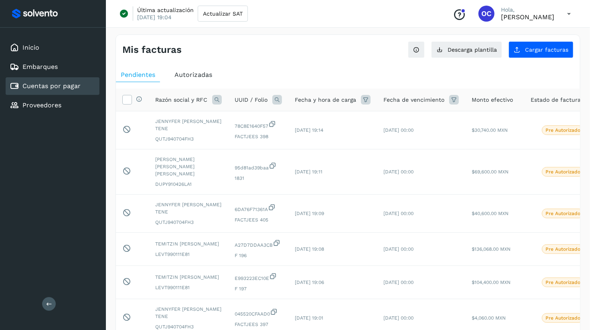
click at [559, 15] on div "Conoce nuestros beneficios OC Hola, [PERSON_NAME]" at bounding box center [511, 13] width 131 height 18
click at [565, 12] on icon at bounding box center [569, 14] width 16 height 16
click at [549, 52] on div "Cerrar sesión" at bounding box center [528, 51] width 95 height 15
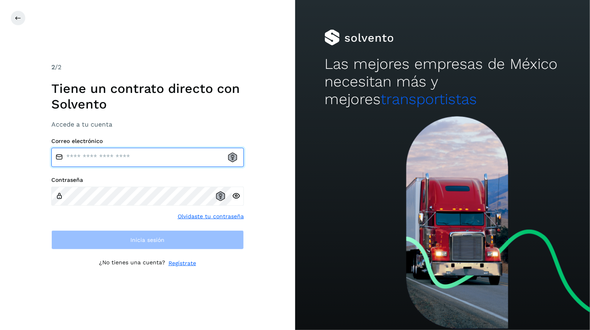
type input "****"
